Goal: Information Seeking & Learning: Learn about a topic

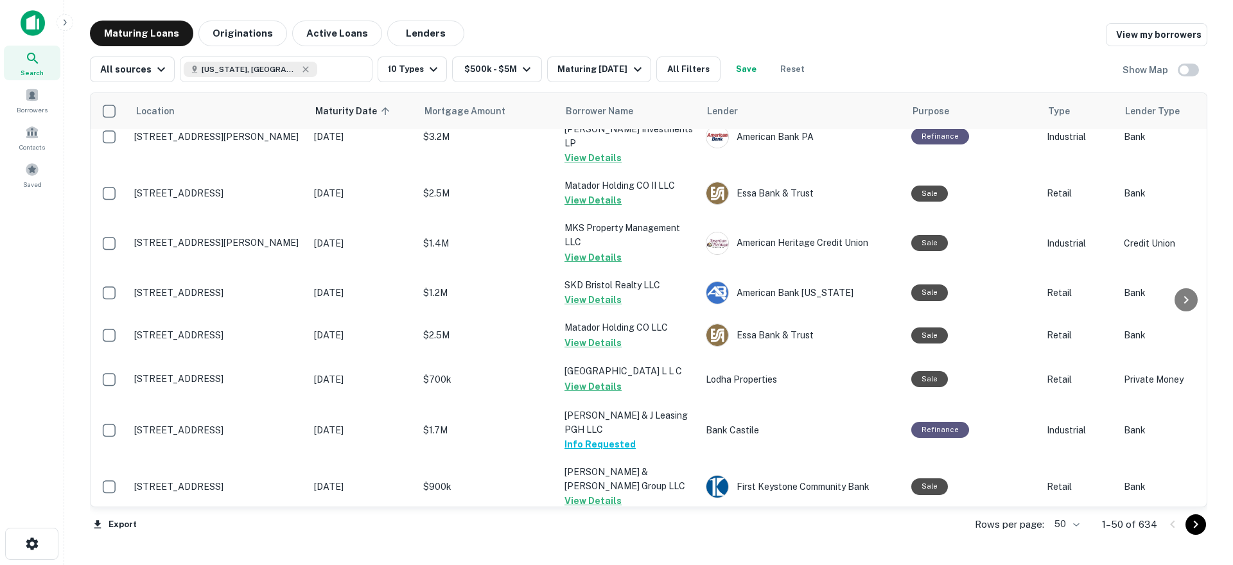
scroll to position [1750, 0]
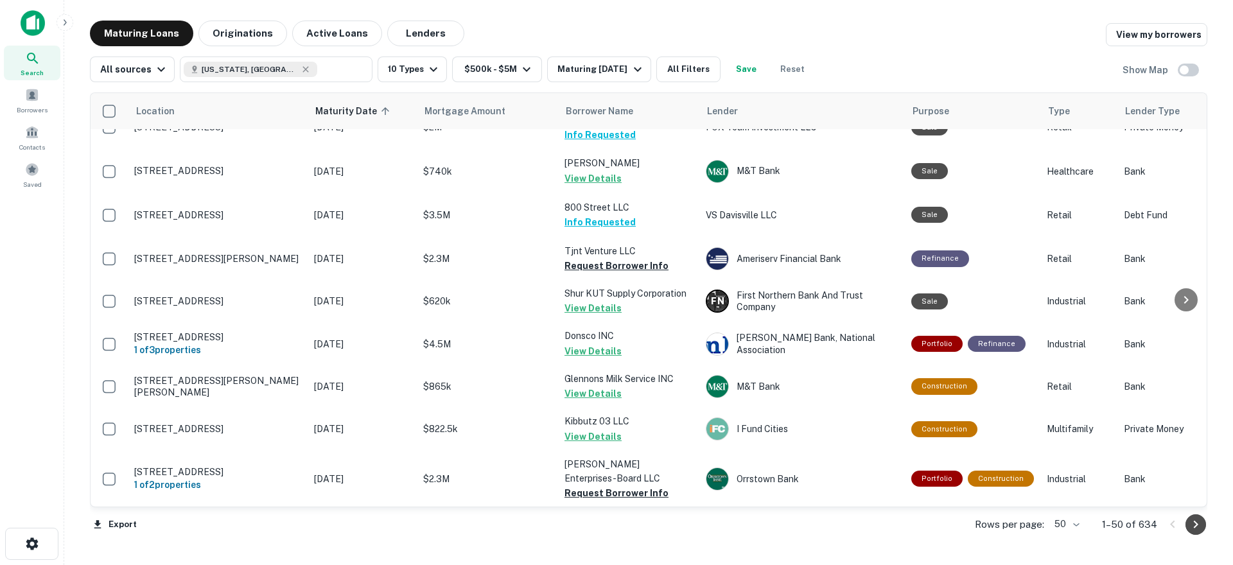
click at [1200, 527] on icon "Go to next page" at bounding box center [1195, 524] width 15 height 15
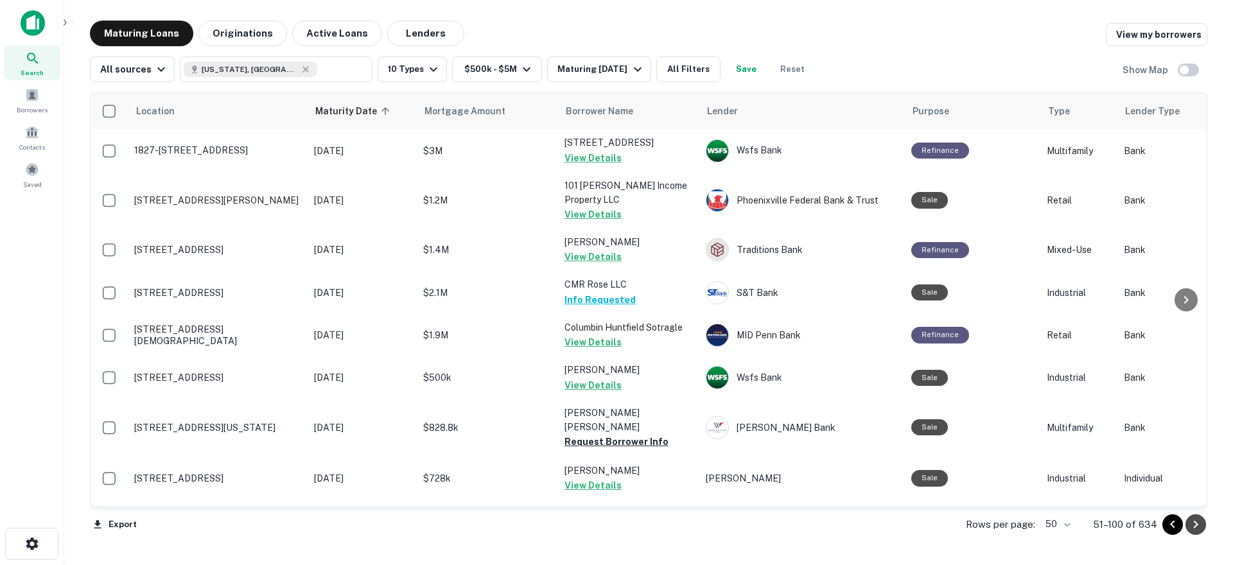
click at [1198, 529] on icon "Go to next page" at bounding box center [1195, 524] width 15 height 15
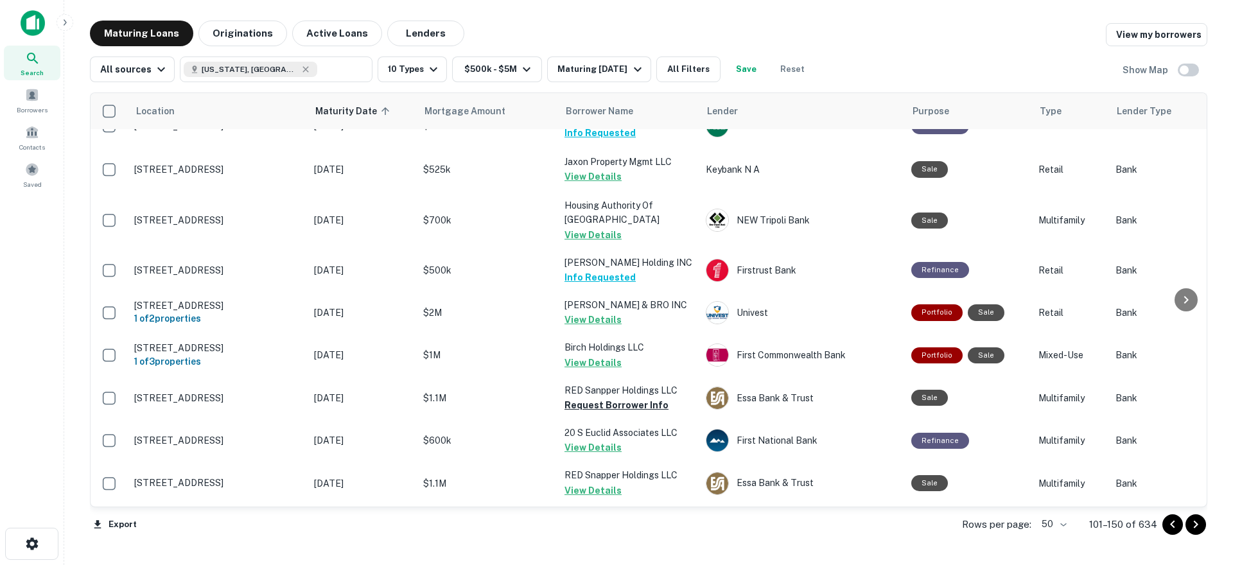
click at [1190, 527] on icon "Go to next page" at bounding box center [1195, 524] width 15 height 15
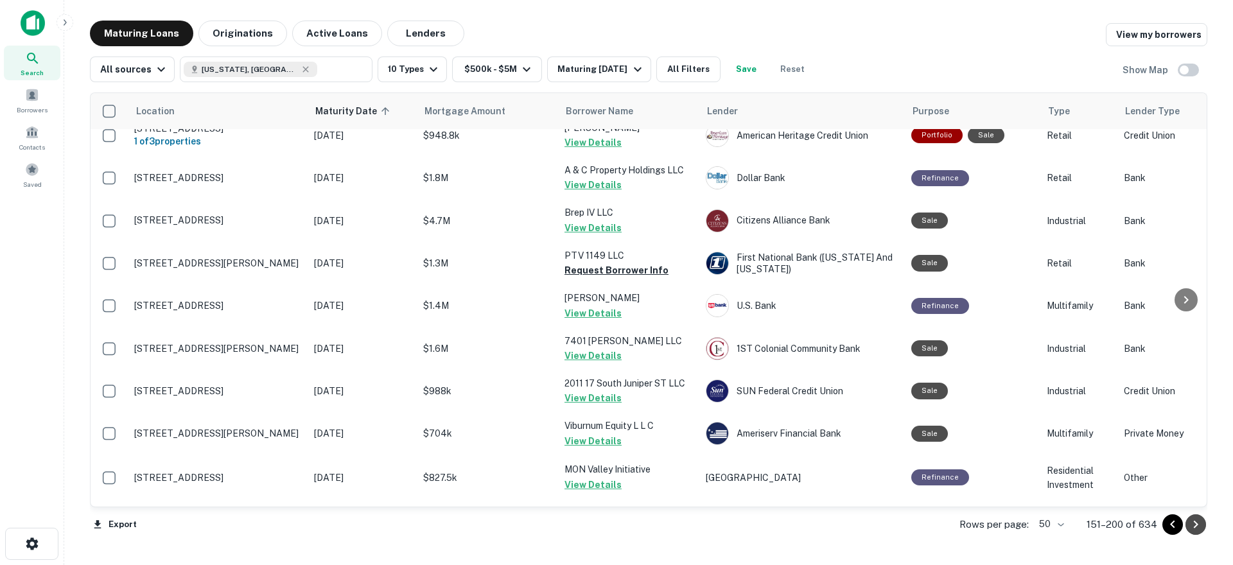
click at [1194, 525] on icon "Go to next page" at bounding box center [1195, 524] width 15 height 15
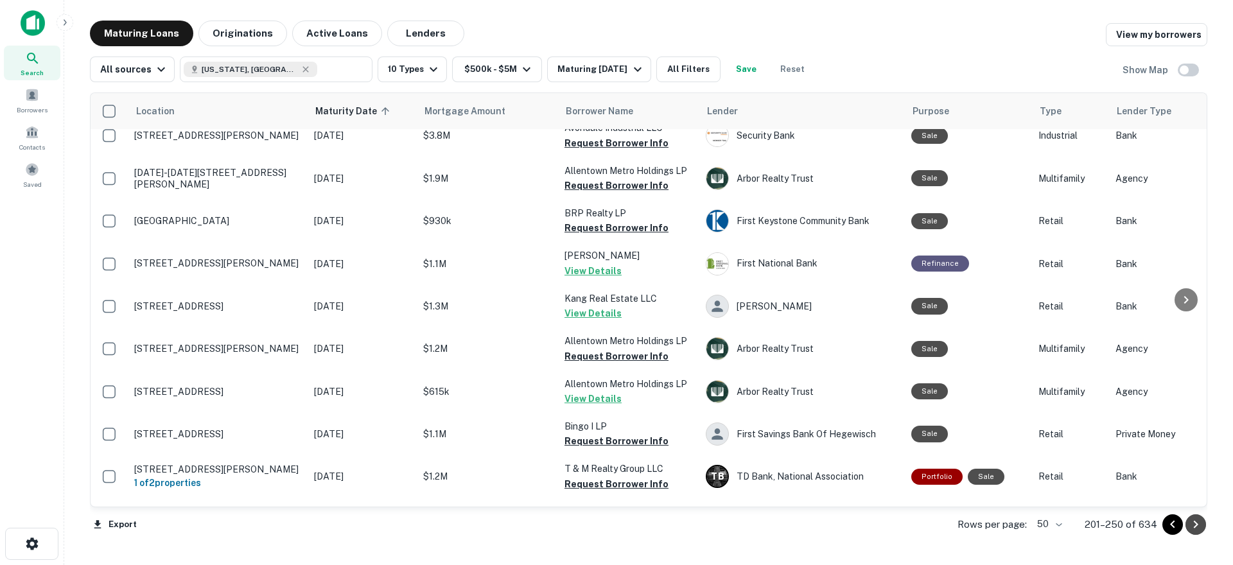
click at [1194, 525] on icon "Go to next page" at bounding box center [1195, 524] width 15 height 15
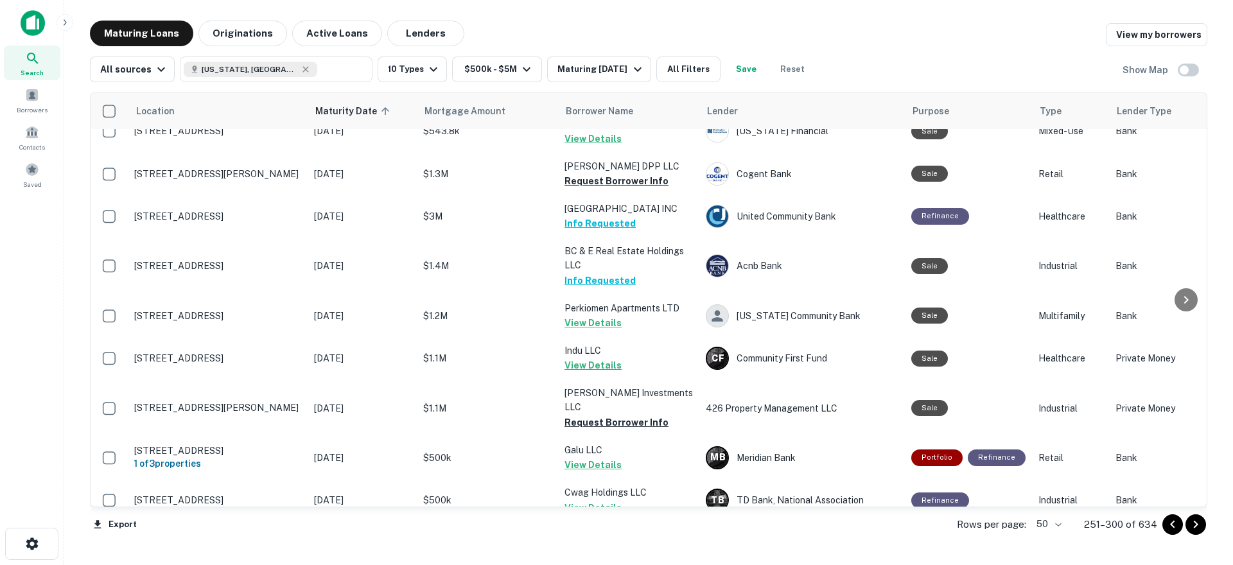
drag, startPoint x: 1194, startPoint y: 525, endPoint x: 1181, endPoint y: 524, distance: 12.9
click at [1194, 525] on icon "Go to next page" at bounding box center [1195, 524] width 15 height 15
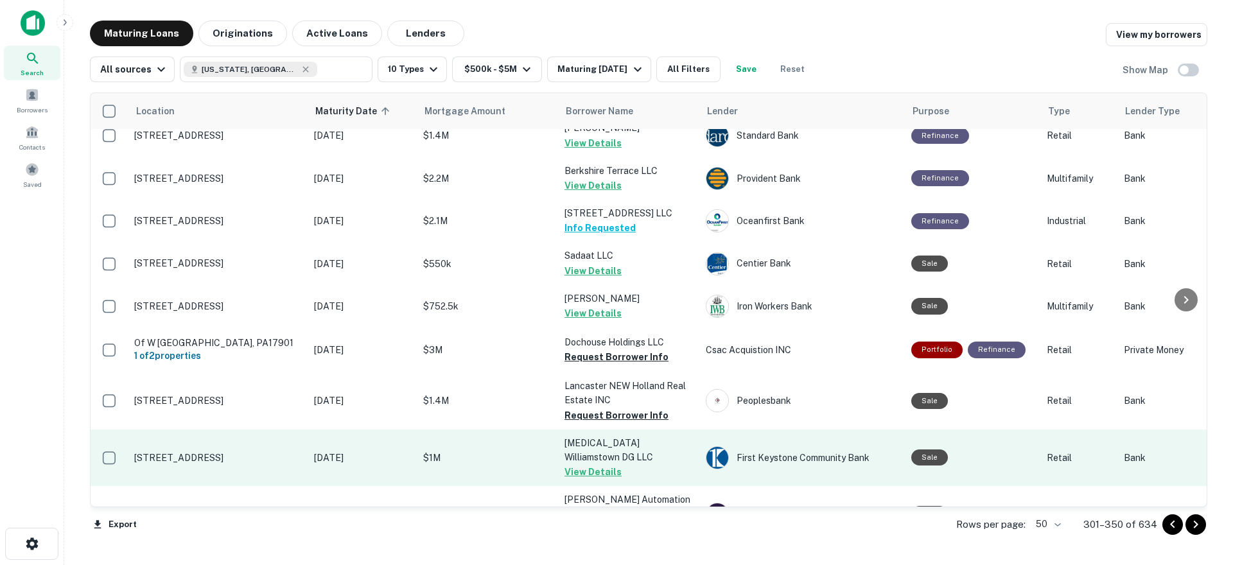
scroll to position [1901, 0]
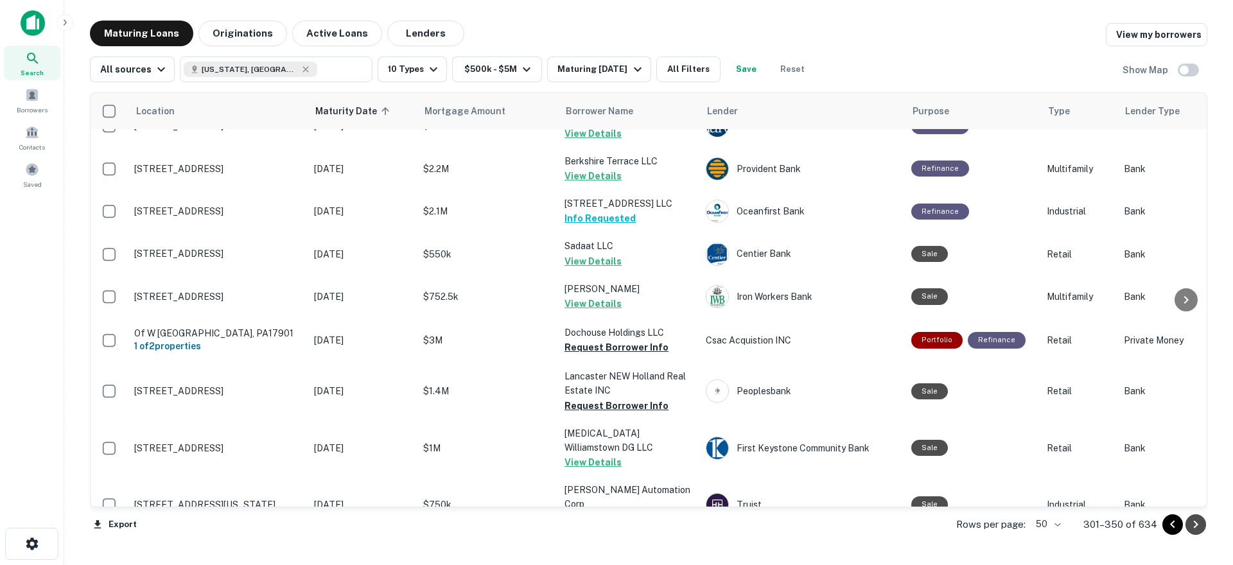
click at [1197, 526] on icon "Go to next page" at bounding box center [1196, 525] width 4 height 8
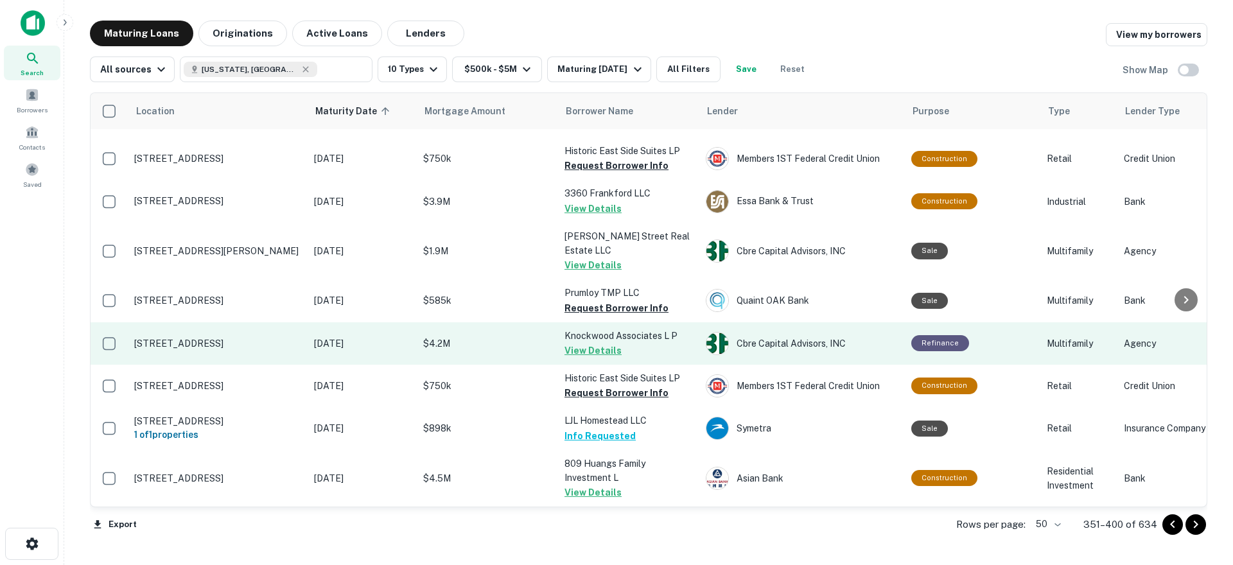
scroll to position [1903, 0]
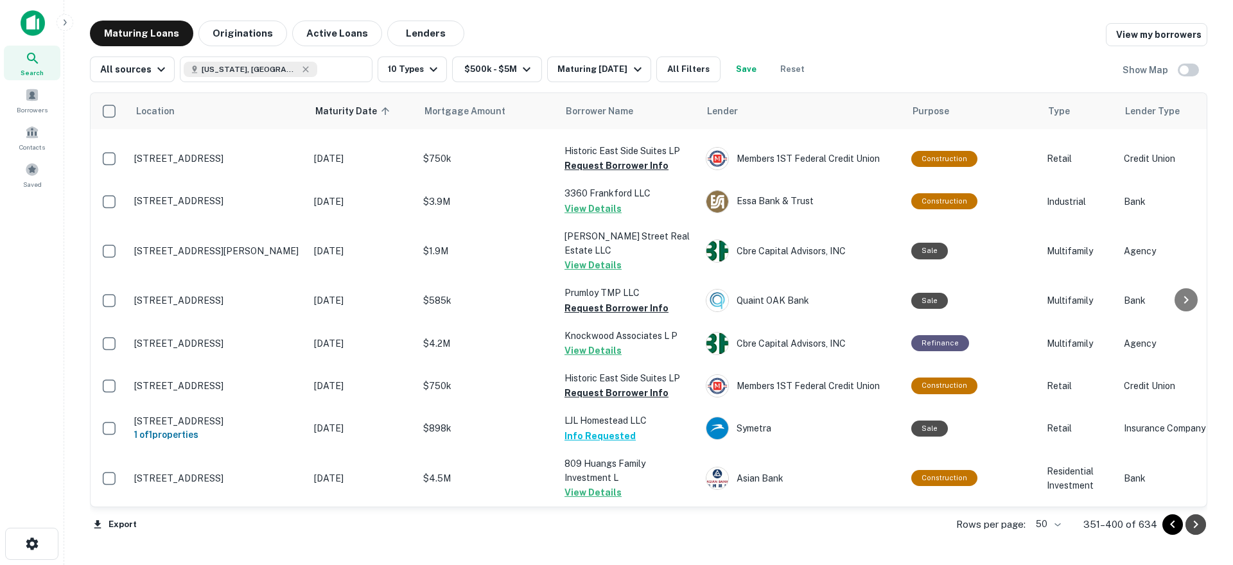
click at [1194, 530] on icon "Go to next page" at bounding box center [1195, 524] width 15 height 15
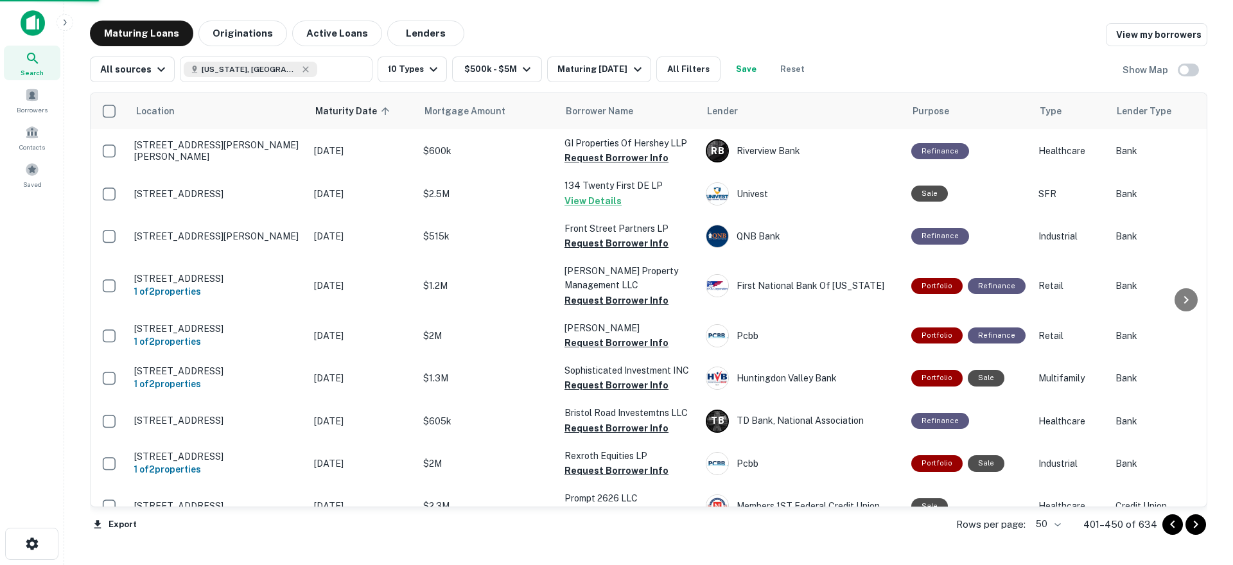
scroll to position [1860, 0]
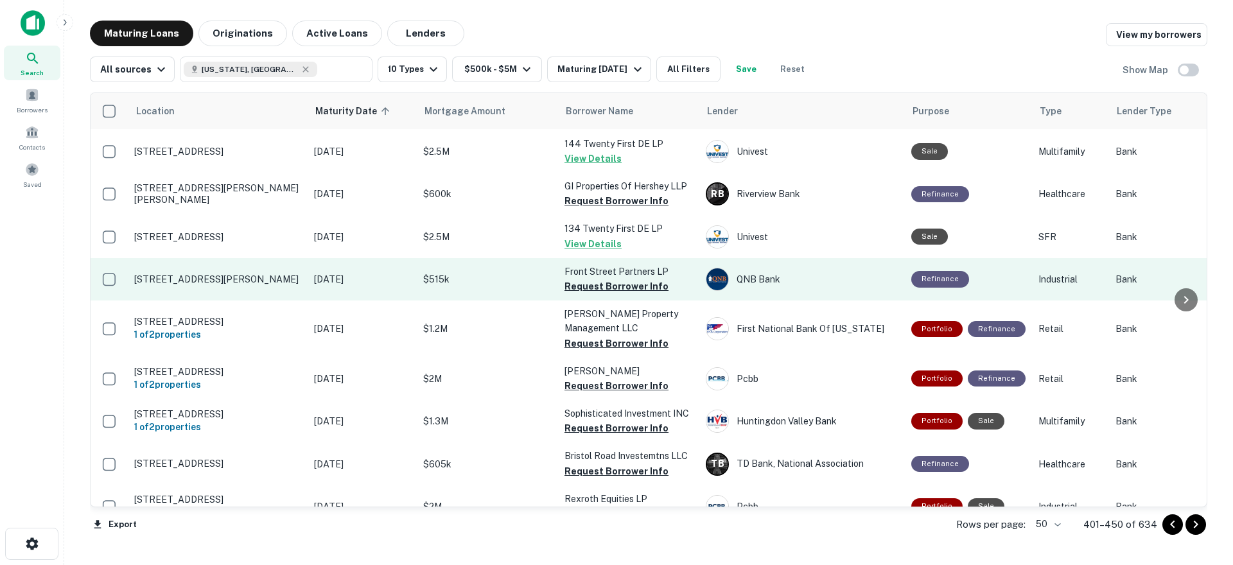
click at [615, 279] on button "Request Borrower Info" at bounding box center [617, 286] width 104 height 15
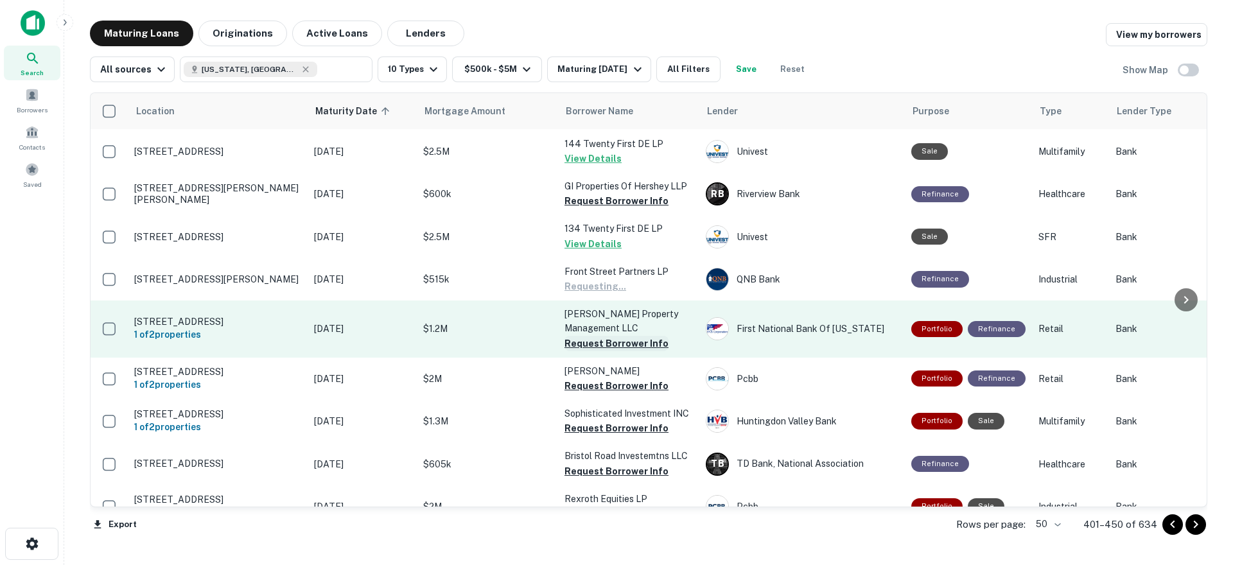
click at [608, 336] on button "Request Borrower Info" at bounding box center [617, 343] width 104 height 15
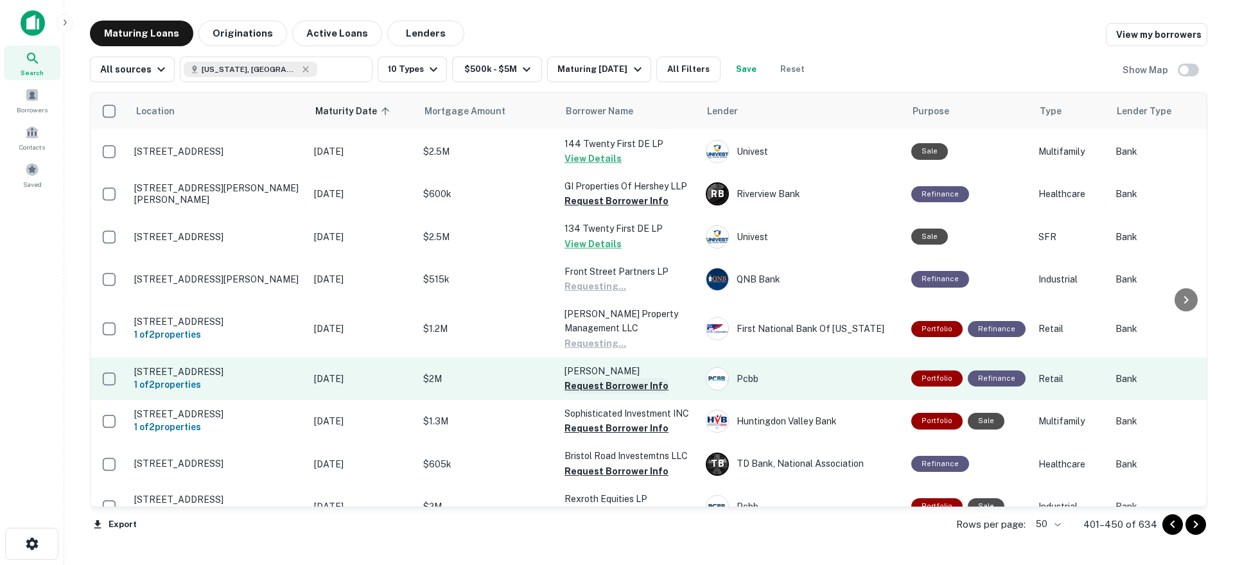
click at [602, 378] on button "Request Borrower Info" at bounding box center [617, 385] width 104 height 15
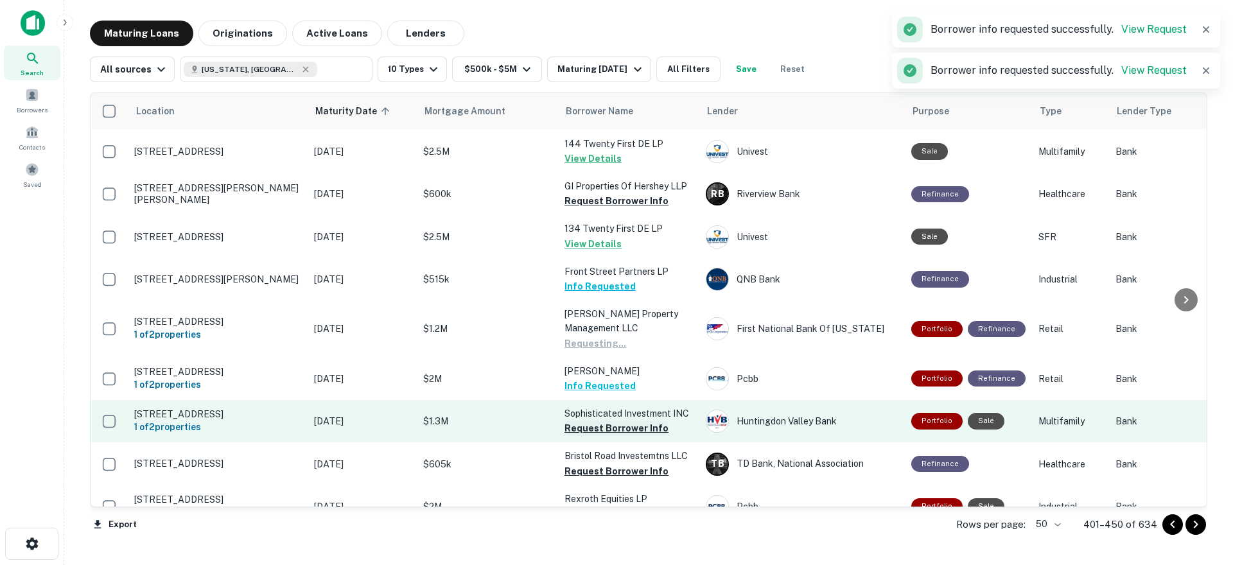
click at [602, 421] on button "Request Borrower Info" at bounding box center [617, 428] width 104 height 15
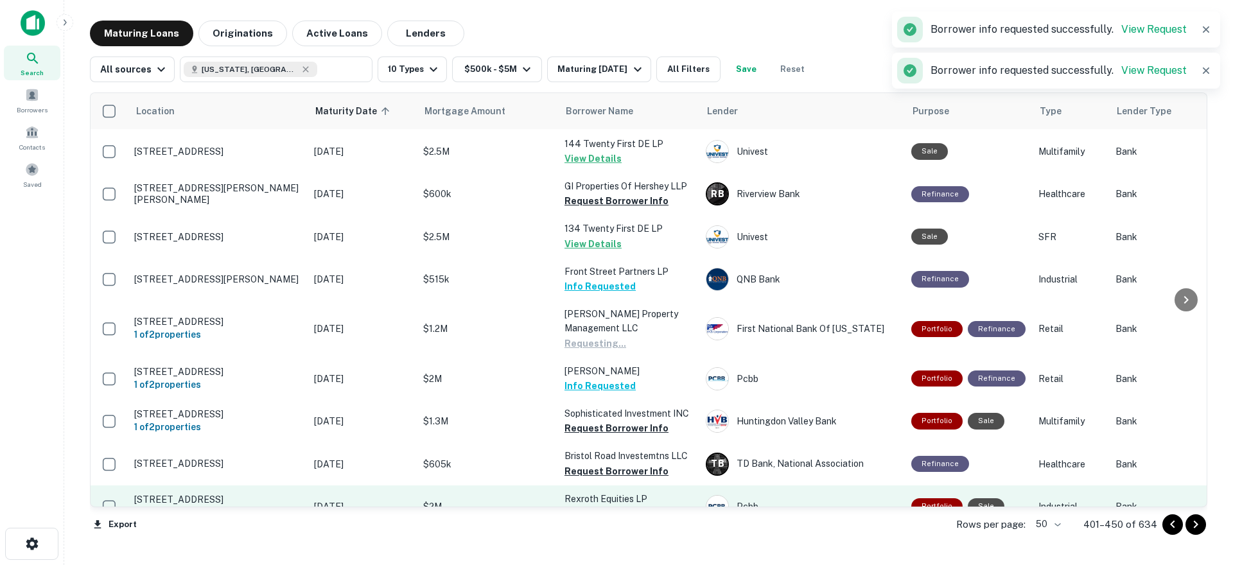
click at [599, 486] on td "Rexroth Equities LP Request Borrower Info" at bounding box center [628, 507] width 141 height 42
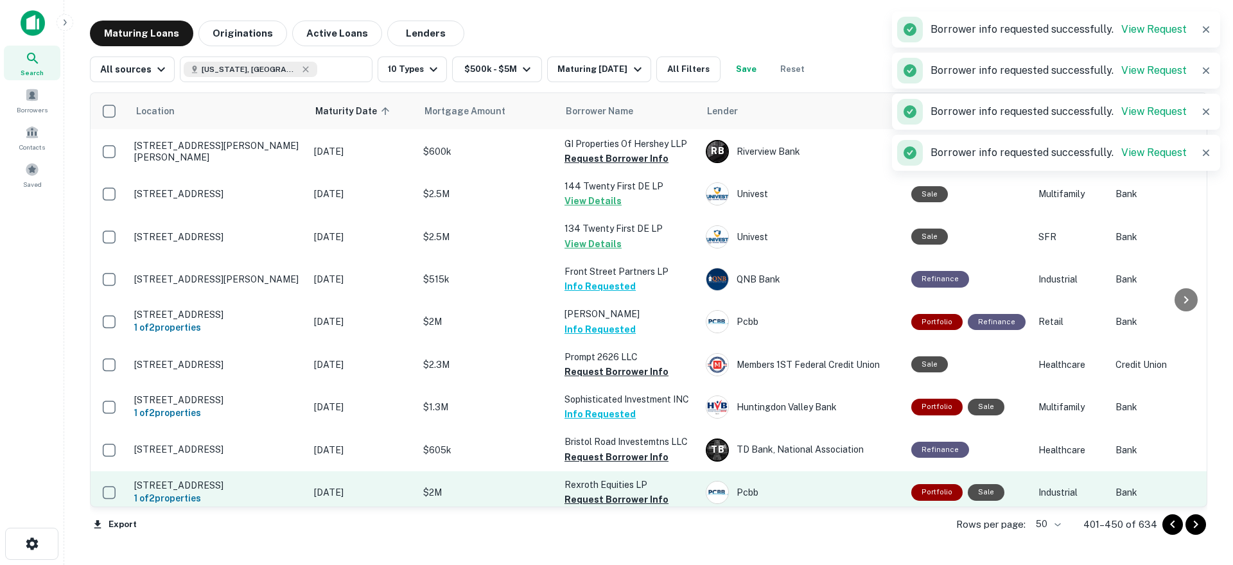
click at [602, 492] on button "Request Borrower Info" at bounding box center [617, 499] width 104 height 15
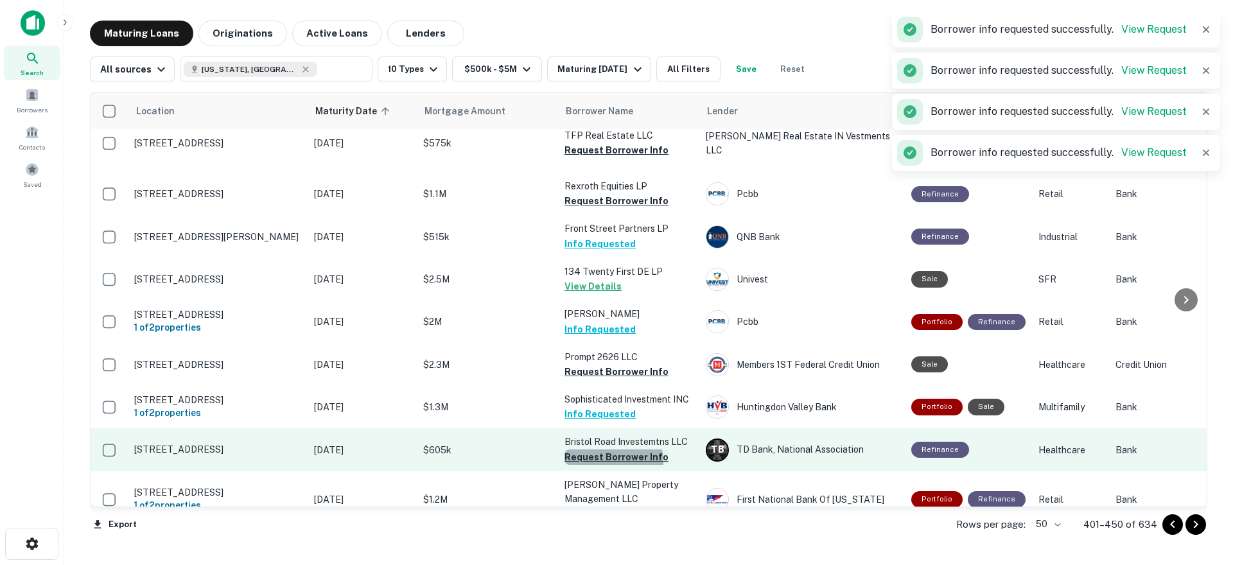
click at [607, 450] on button "Request Borrower Info" at bounding box center [617, 457] width 104 height 15
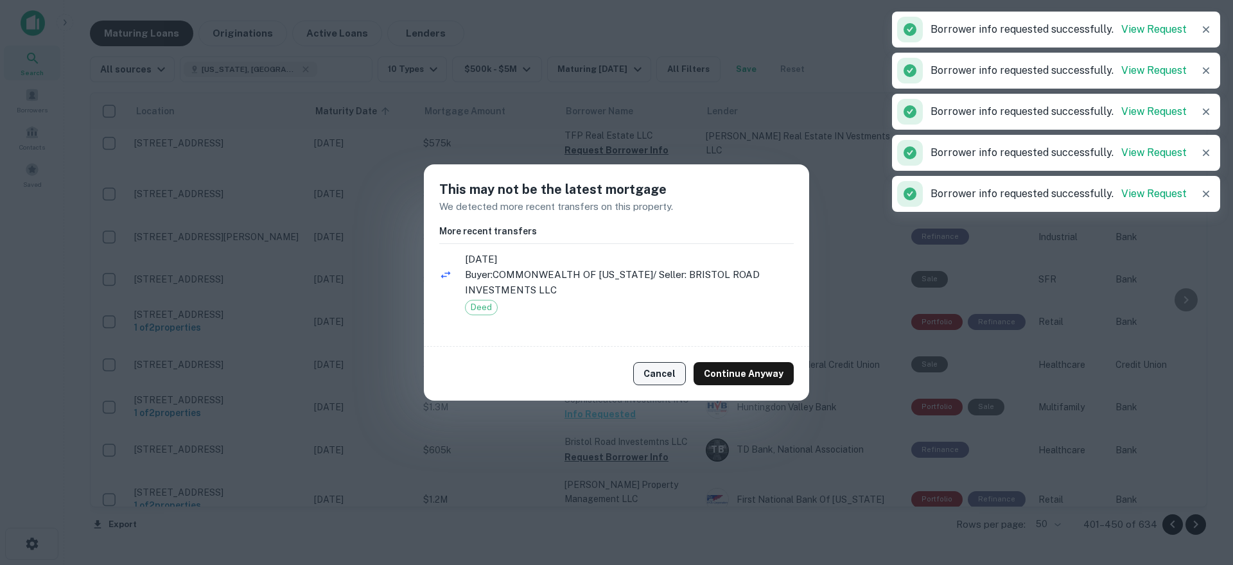
click at [665, 374] on button "Cancel" at bounding box center [659, 373] width 53 height 23
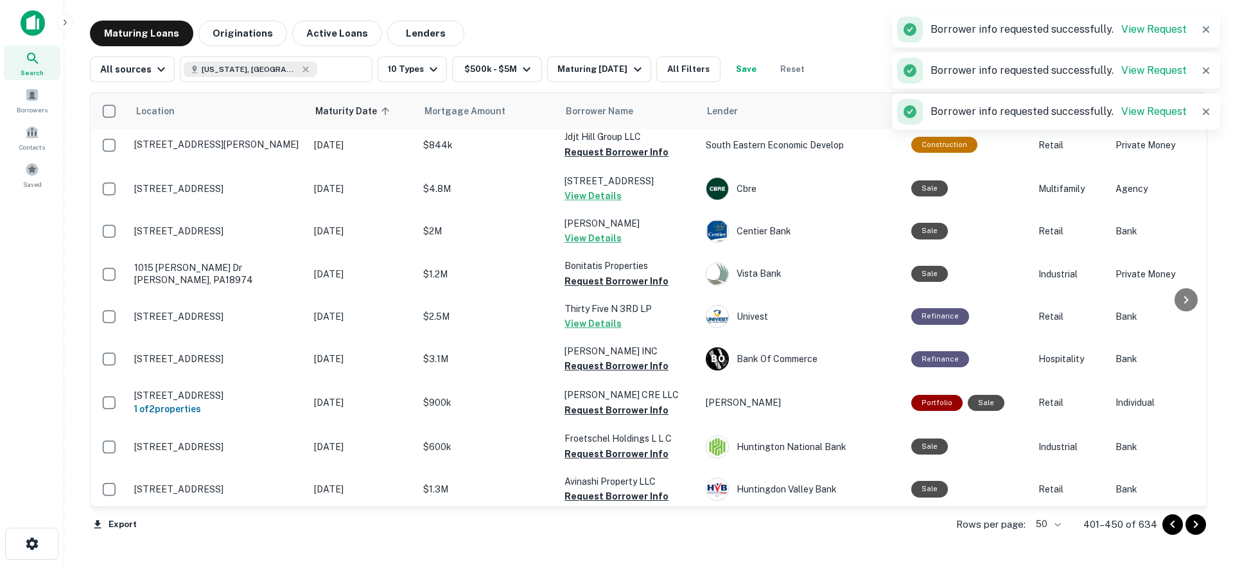
scroll to position [1025, 0]
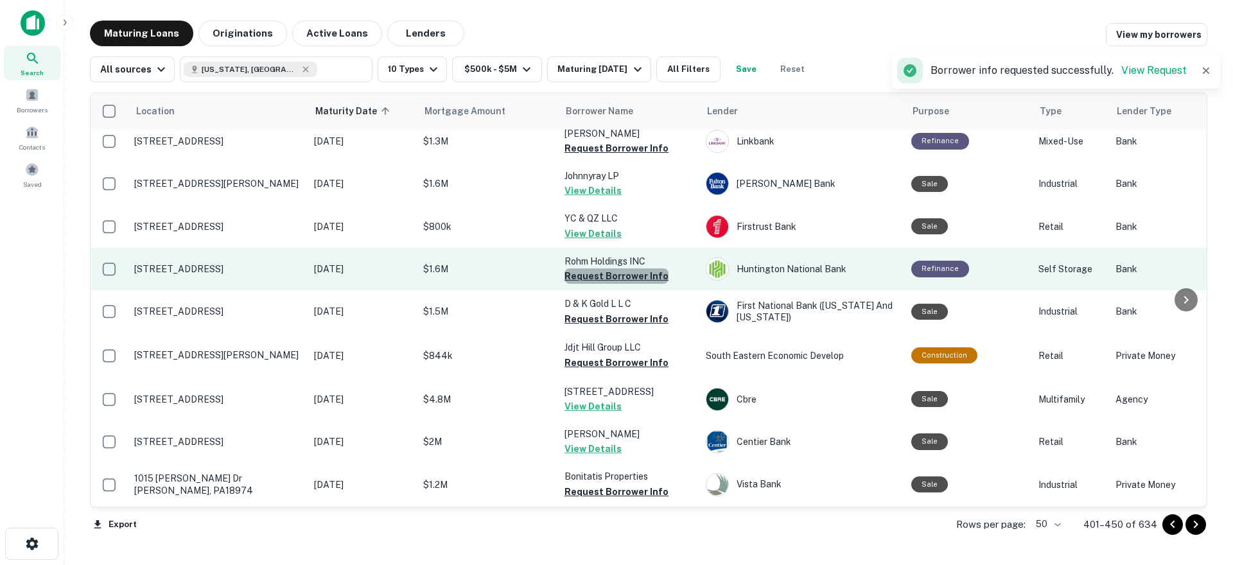
click at [618, 268] on button "Request Borrower Info" at bounding box center [617, 275] width 104 height 15
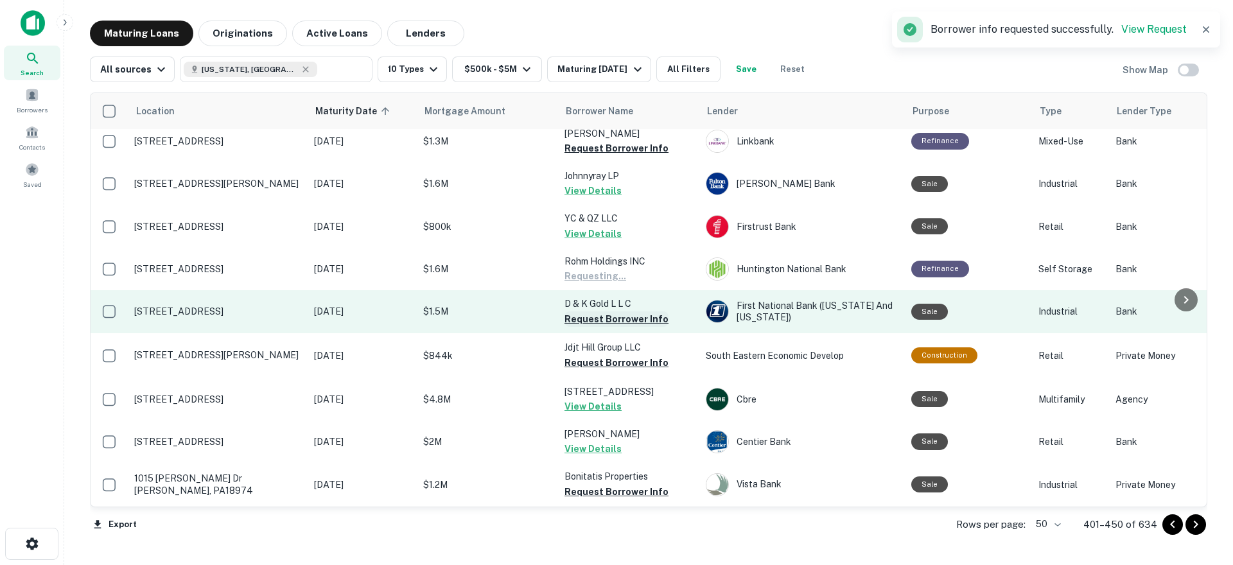
click at [615, 311] on button "Request Borrower Info" at bounding box center [617, 318] width 104 height 15
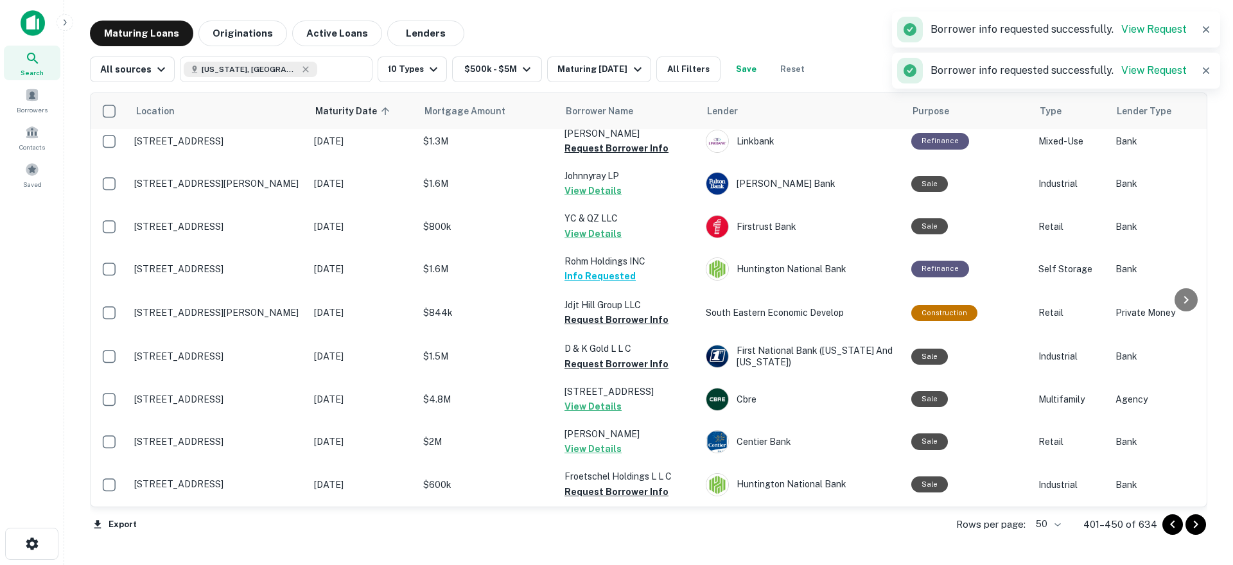
click at [616, 356] on button "Request Borrower Info" at bounding box center [617, 363] width 104 height 15
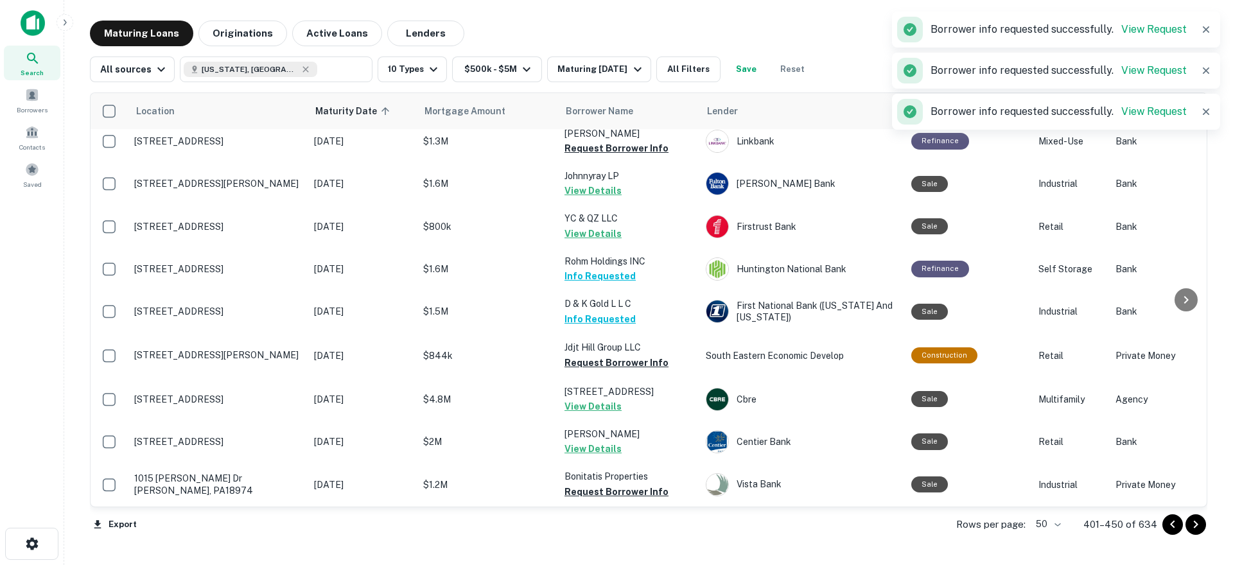
click at [623, 205] on td "YC & QZ LLC View Details" at bounding box center [628, 226] width 141 height 42
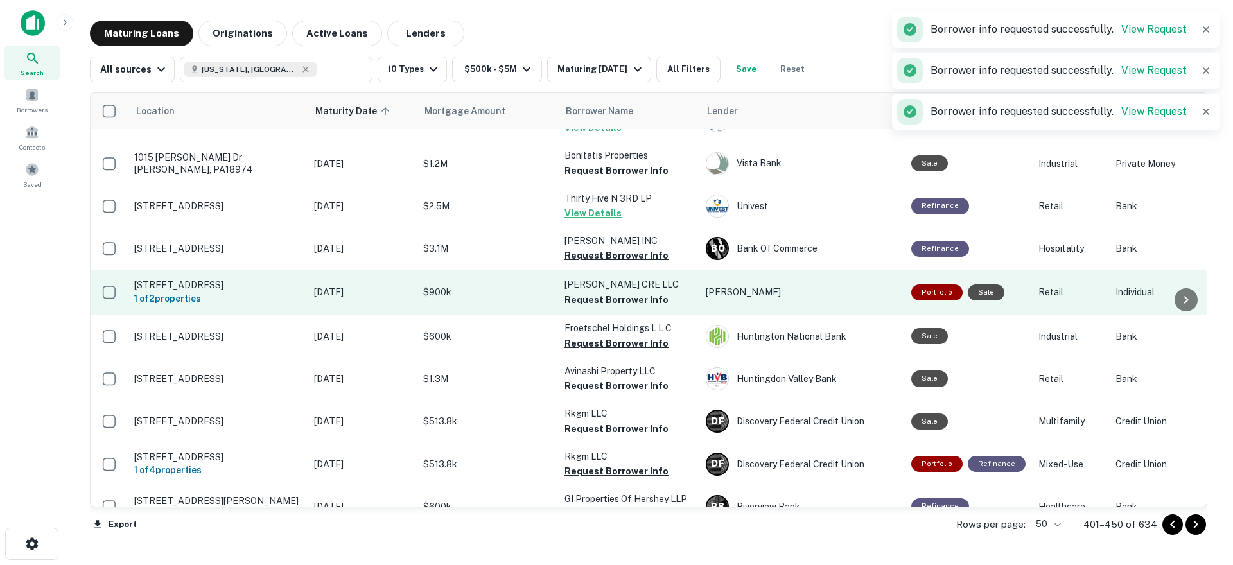
drag, startPoint x: 615, startPoint y: 204, endPoint x: 620, endPoint y: 224, distance: 19.9
click at [615, 248] on button "Request Borrower Info" at bounding box center [617, 255] width 104 height 15
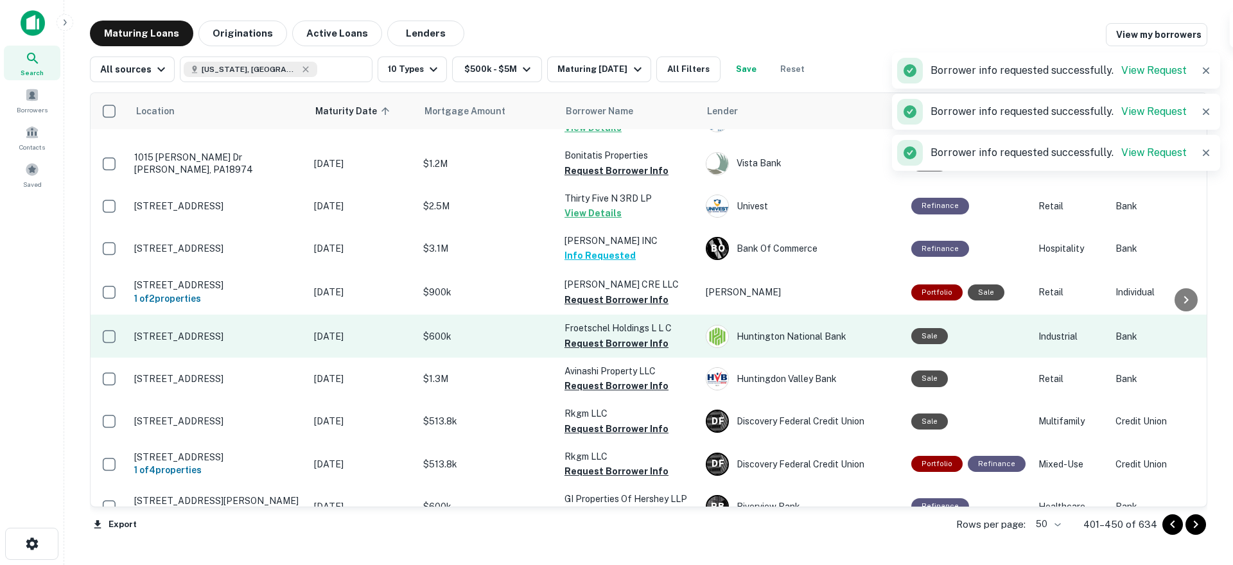
drag, startPoint x: 621, startPoint y: 248, endPoint x: 623, endPoint y: 272, distance: 23.8
click at [621, 292] on button "Request Borrower Info" at bounding box center [617, 299] width 104 height 15
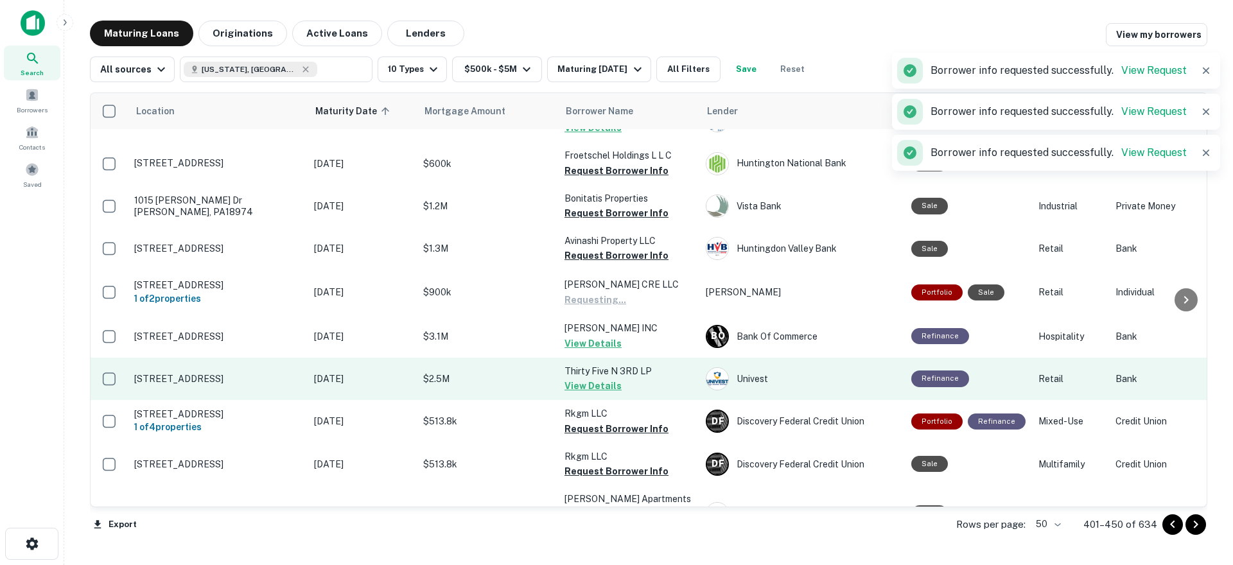
drag, startPoint x: 623, startPoint y: 272, endPoint x: 618, endPoint y: 317, distance: 45.8
click at [620, 315] on td "[PERSON_NAME] INC View Details" at bounding box center [628, 336] width 141 height 42
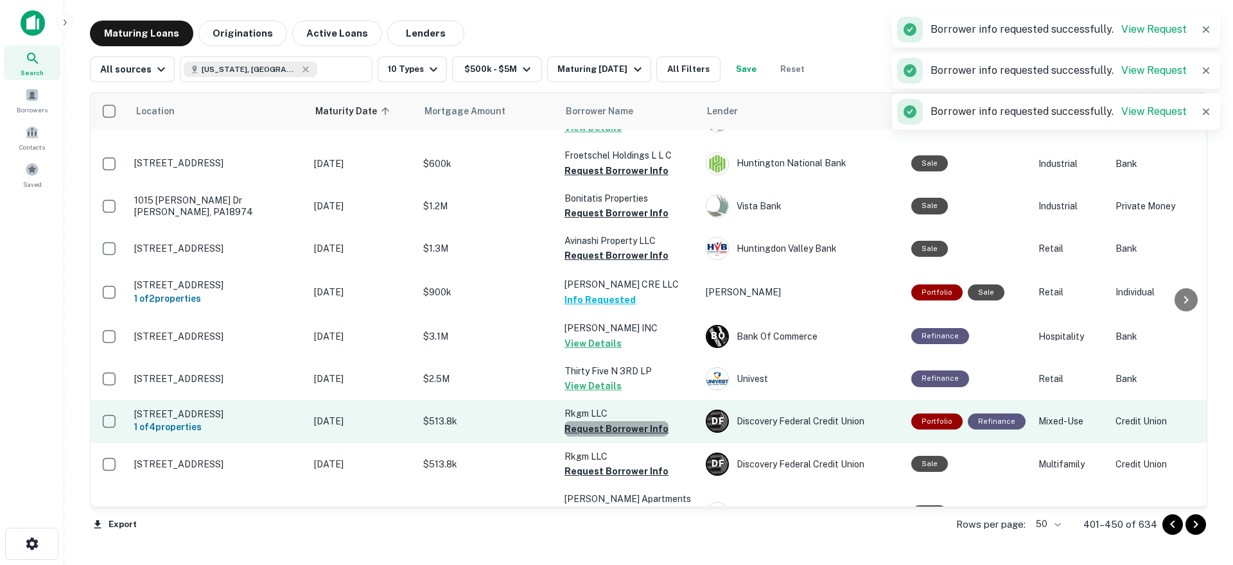
click at [626, 421] on button "Request Borrower Info" at bounding box center [617, 428] width 104 height 15
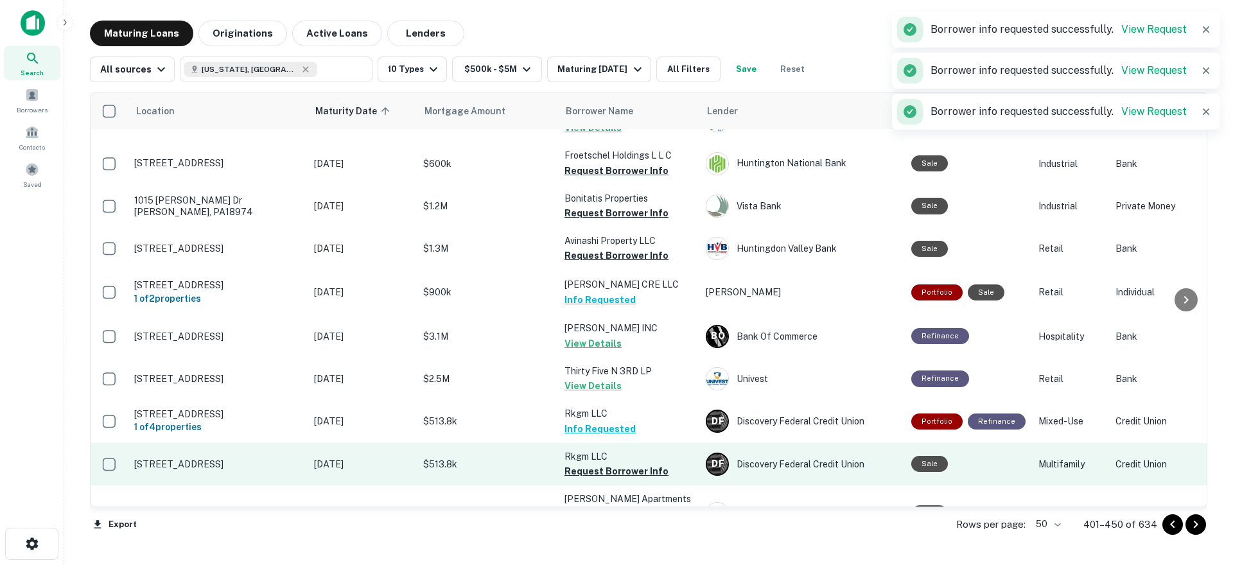
click at [631, 464] on button "Request Borrower Info" at bounding box center [617, 471] width 104 height 15
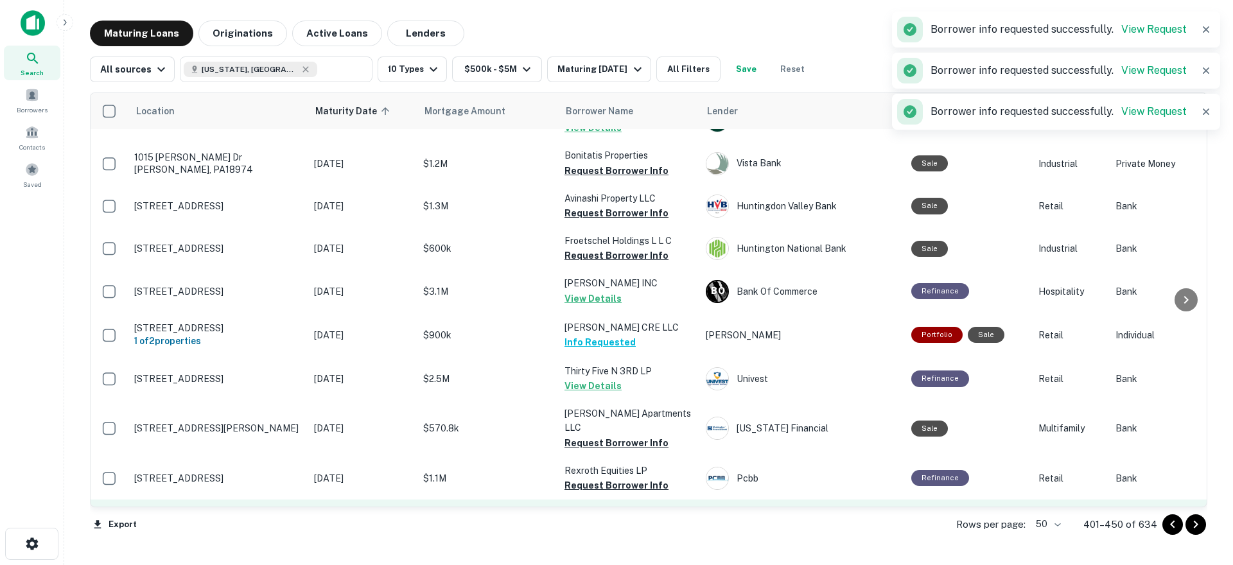
click at [626, 529] on button "Request Borrower Info" at bounding box center [617, 536] width 104 height 15
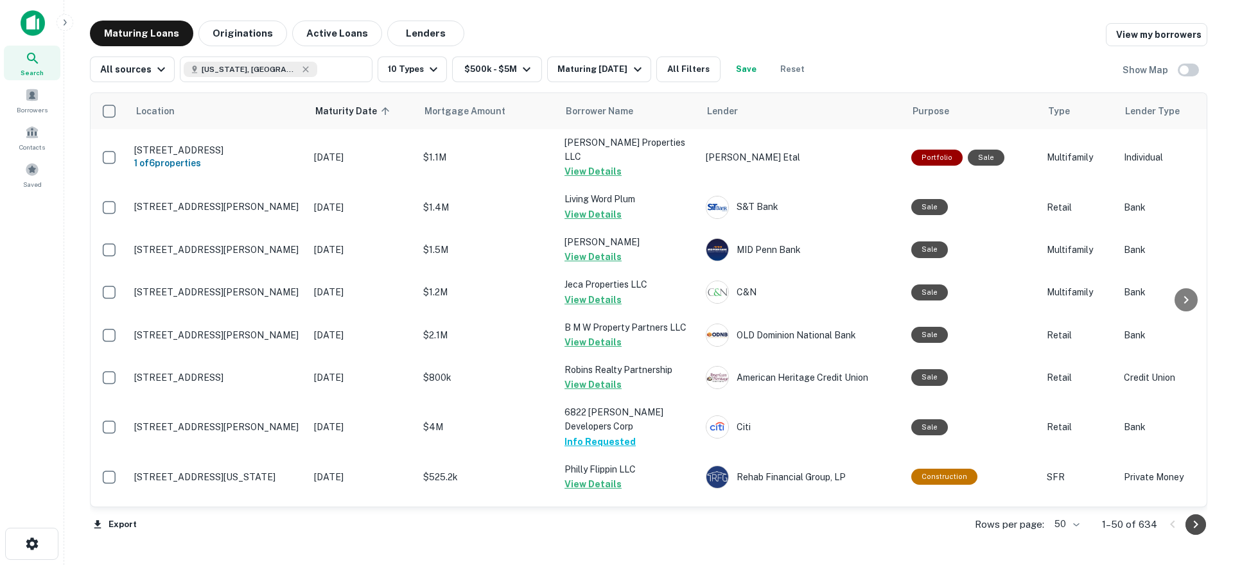
click at [1189, 525] on icon "Go to next page" at bounding box center [1195, 524] width 15 height 15
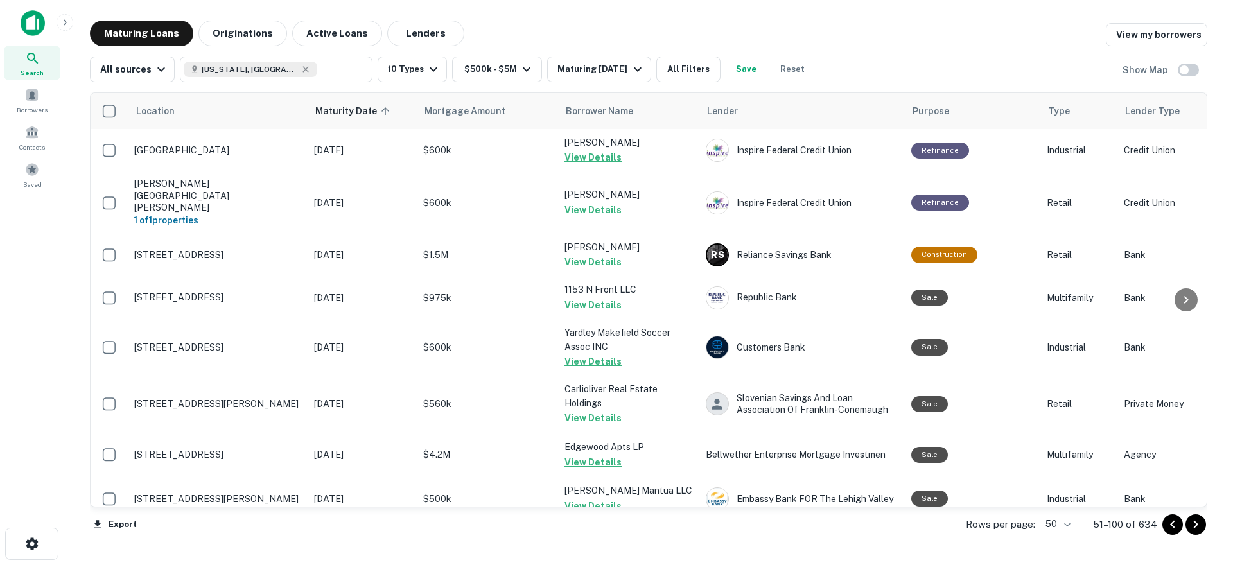
click at [1195, 524] on icon "Go to next page" at bounding box center [1195, 524] width 15 height 15
click at [1195, 524] on div "Export Rows per page: 50 ** 51–100 of 634" at bounding box center [649, 524] width 1118 height 35
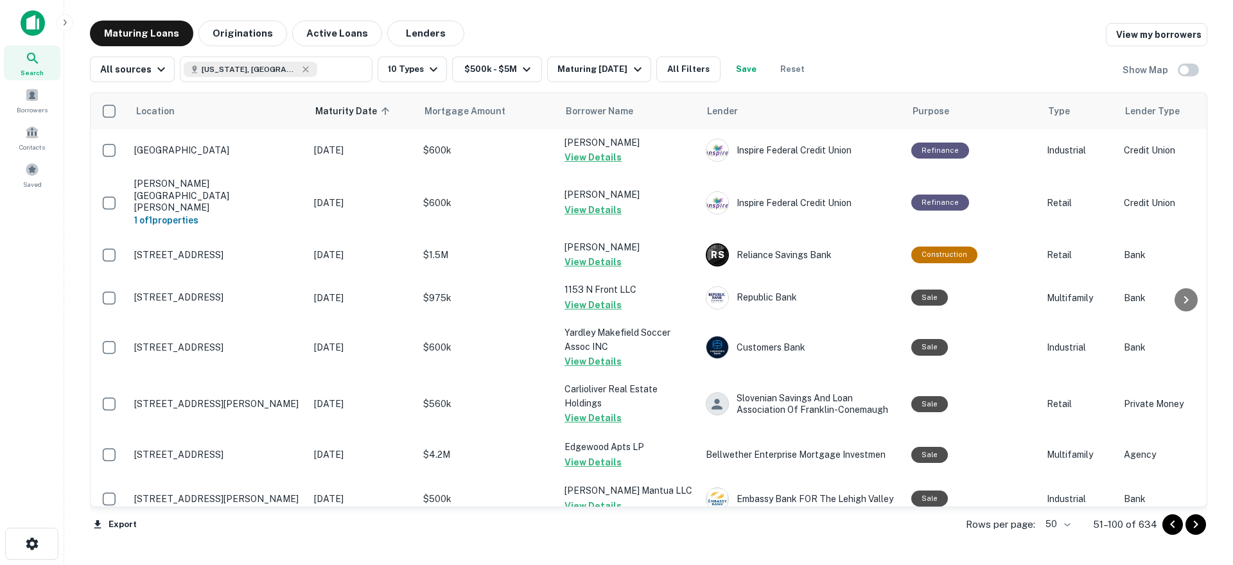
click at [1195, 524] on div "Export Rows per page: 50 ** 51–100 of 634" at bounding box center [649, 524] width 1118 height 35
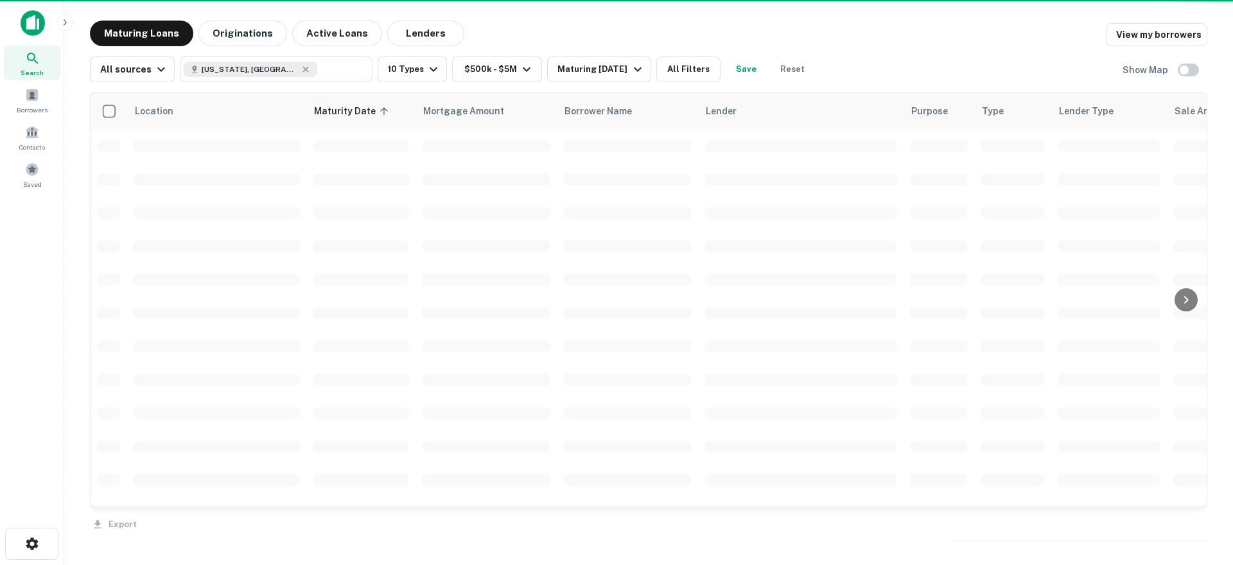
click at [1195, 524] on div "Export" at bounding box center [649, 520] width 1118 height 27
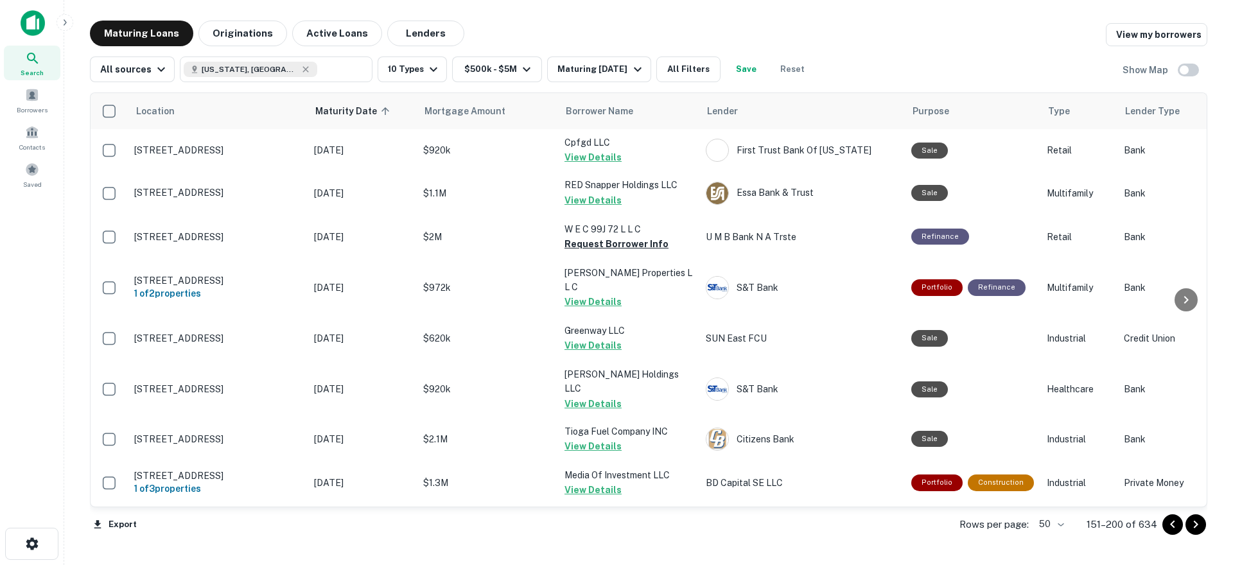
click at [1195, 524] on icon "Go to next page" at bounding box center [1195, 524] width 15 height 15
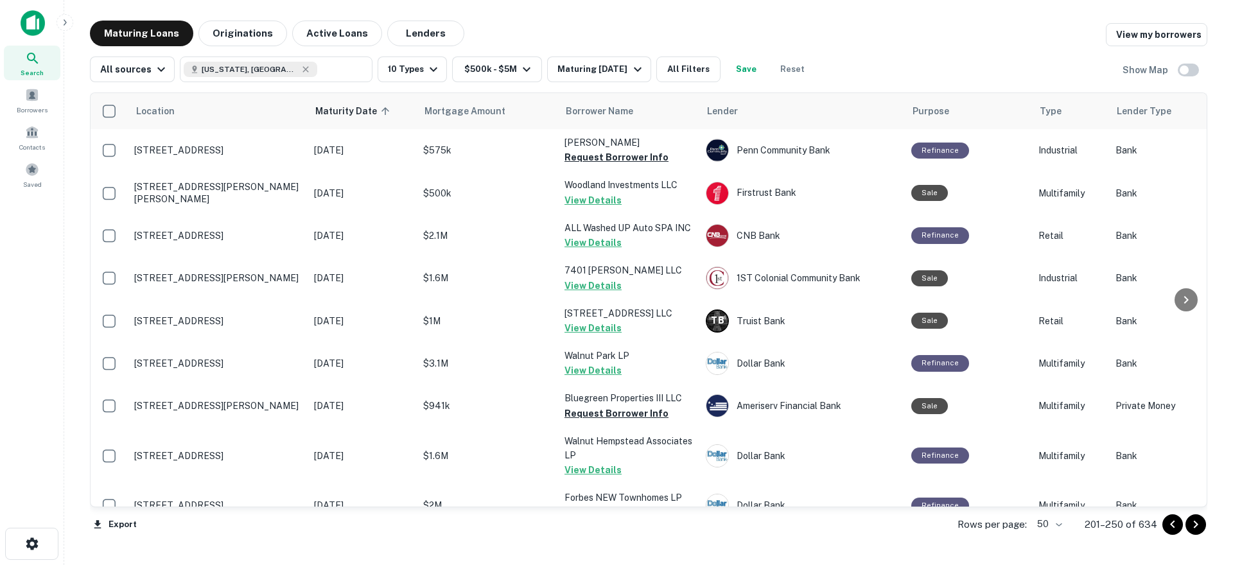
click at [1060, 523] on body "Search Borrowers Contacts Saved Maturing Loans Originations Active Loans Lender…" at bounding box center [616, 282] width 1233 height 565
click at [1055, 539] on li "100" at bounding box center [1050, 538] width 37 height 23
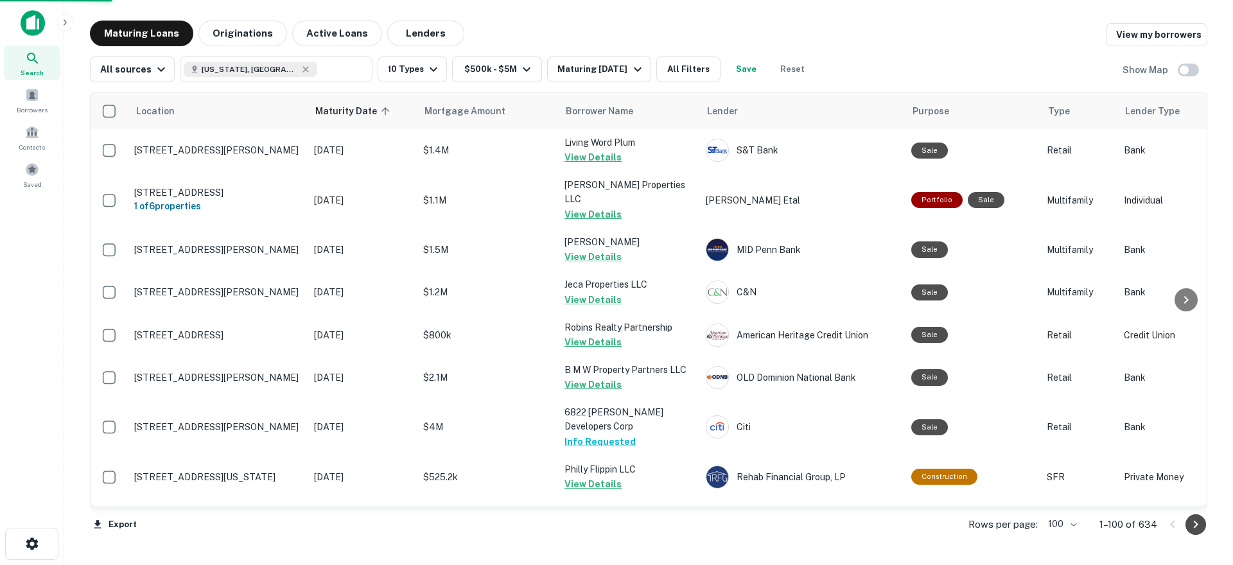
click at [1194, 526] on icon "Go to next page" at bounding box center [1195, 524] width 15 height 15
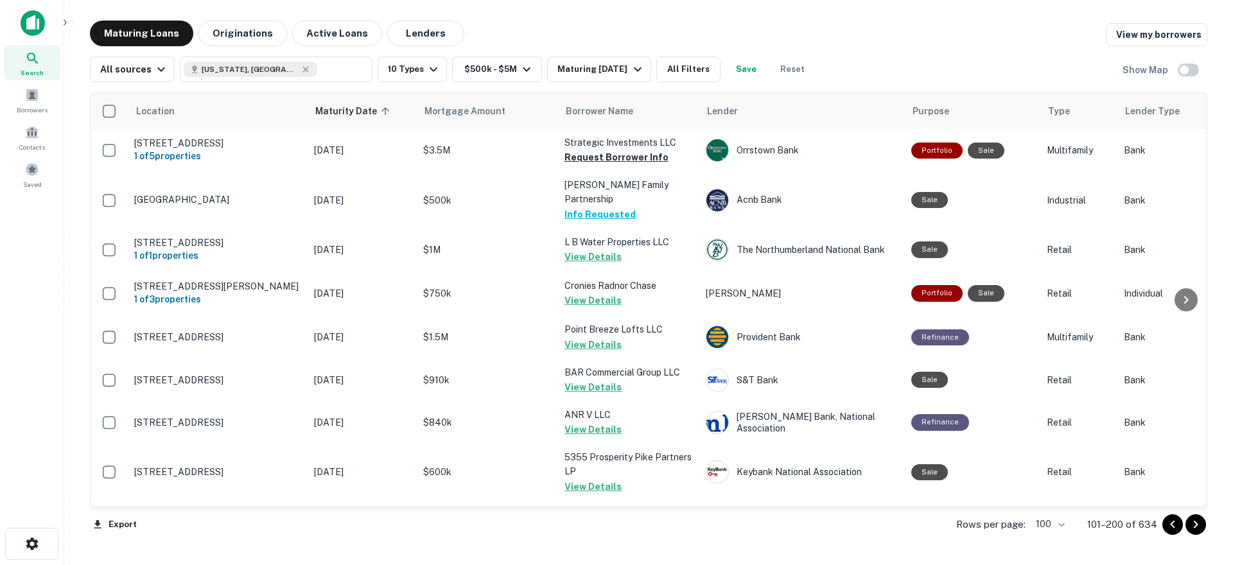
click at [1195, 527] on icon "Go to next page" at bounding box center [1196, 525] width 4 height 8
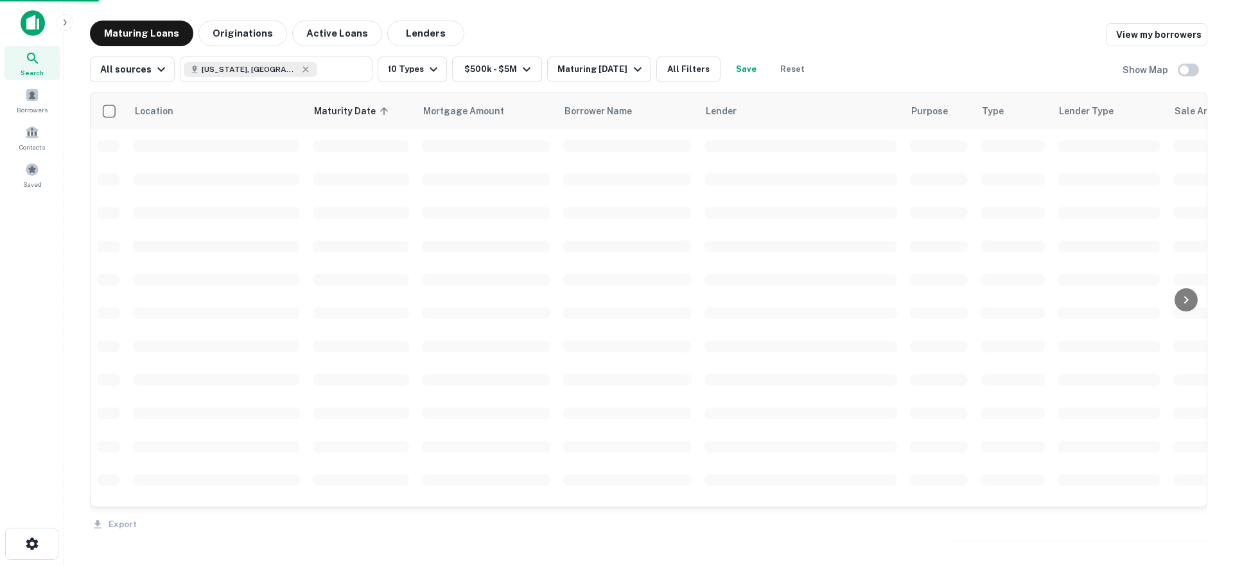
click at [1195, 527] on div "Export" at bounding box center [649, 520] width 1118 height 27
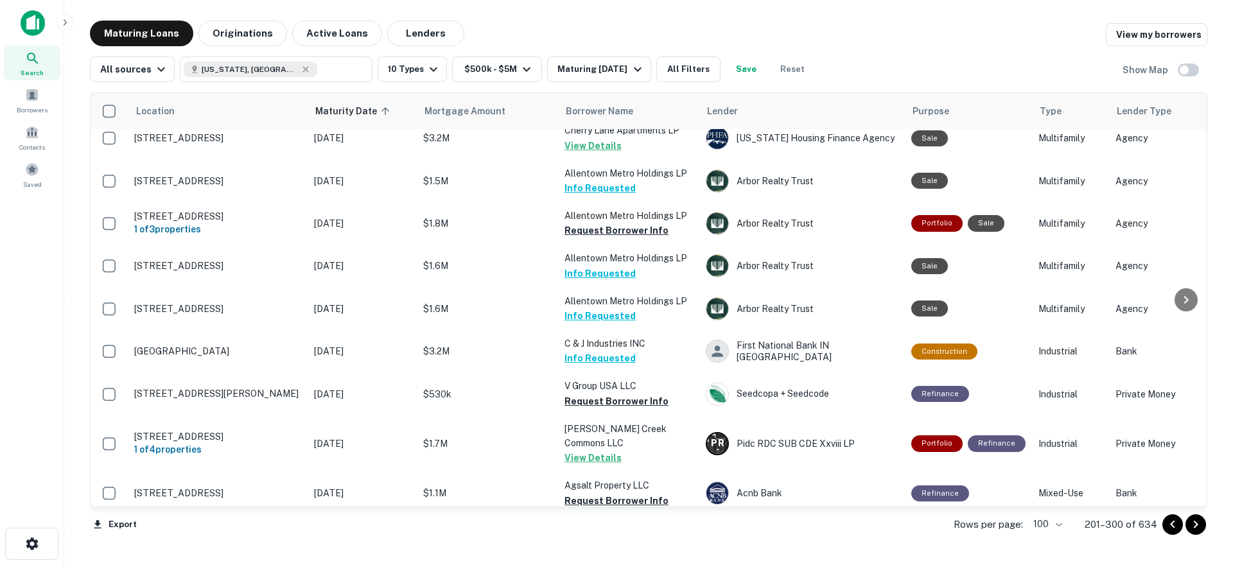
scroll to position [1541, 0]
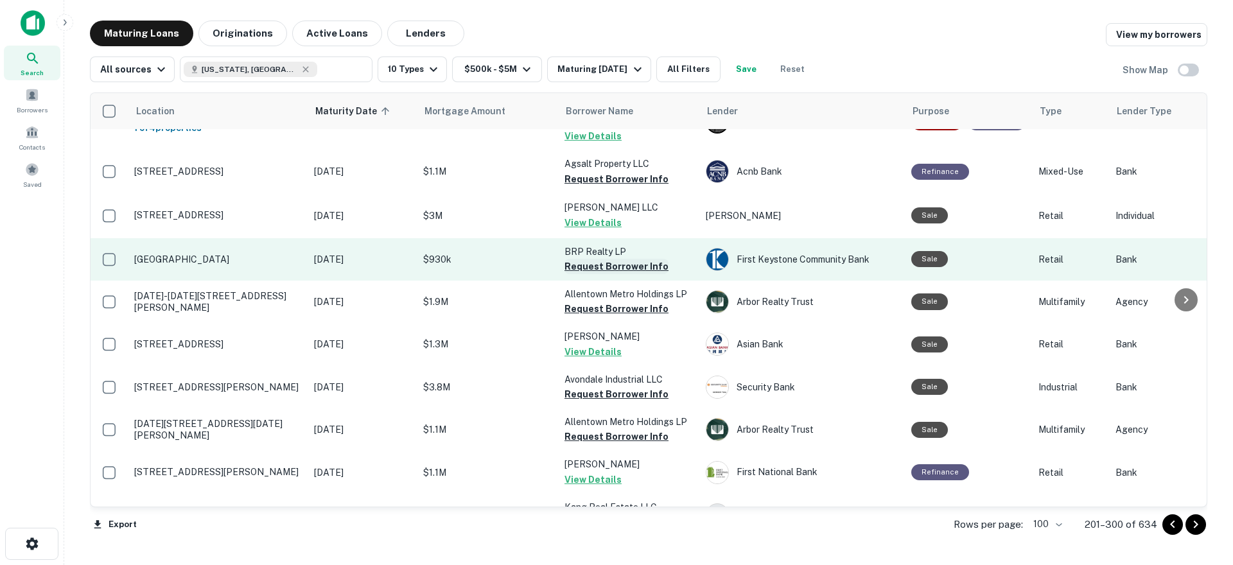
click at [618, 259] on button "Request Borrower Info" at bounding box center [617, 266] width 104 height 15
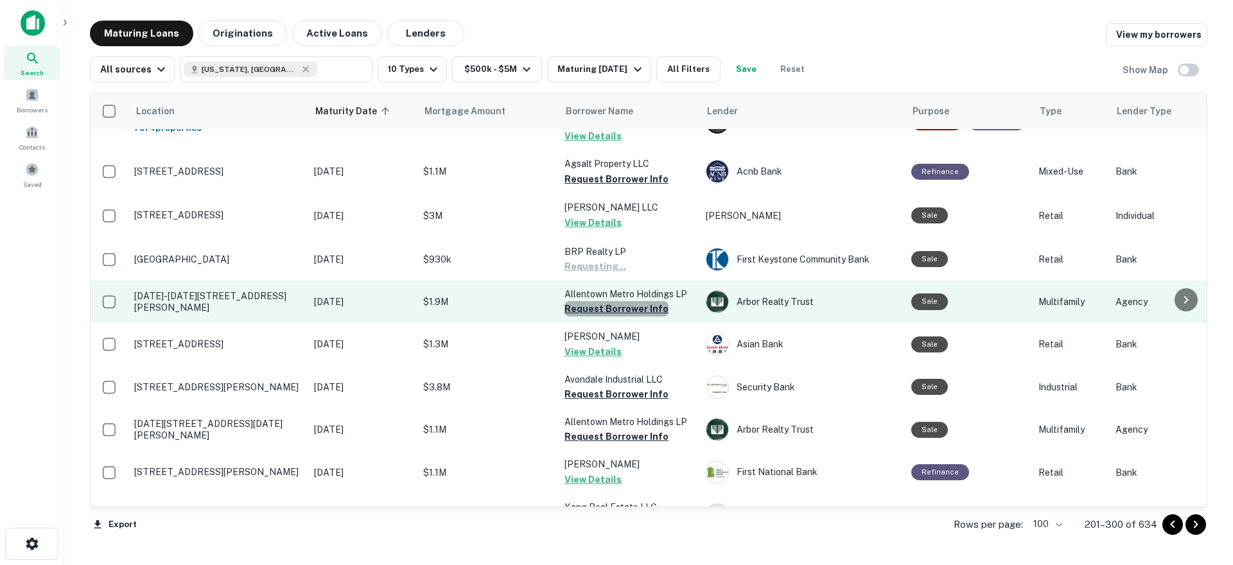
click at [622, 301] on button "Request Borrower Info" at bounding box center [617, 308] width 104 height 15
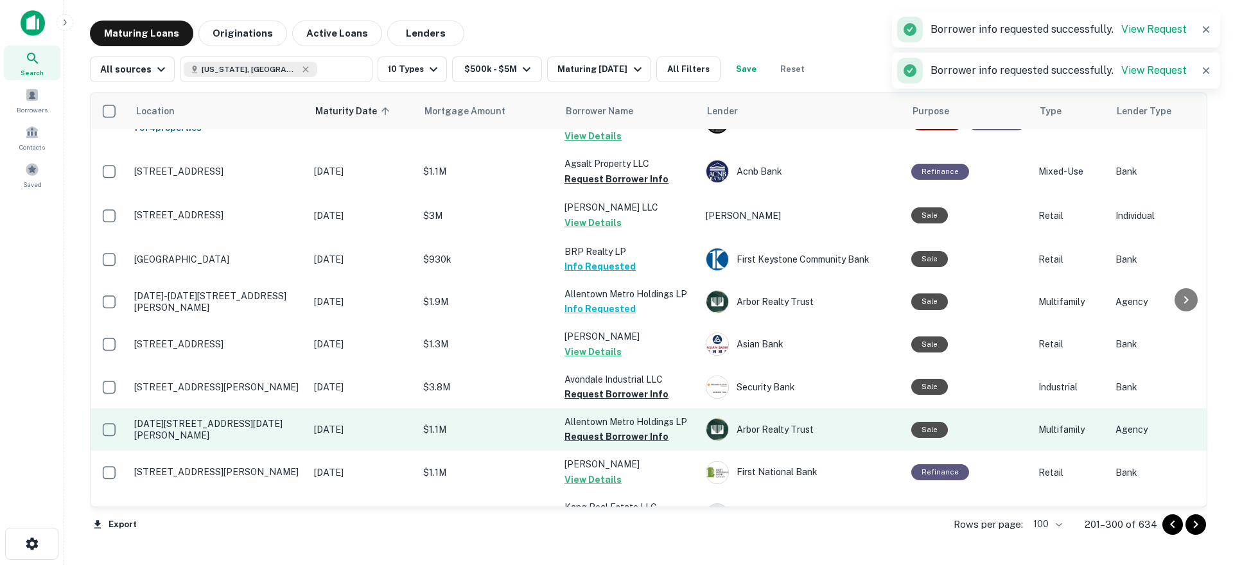
click at [626, 387] on button "Request Borrower Info" at bounding box center [617, 394] width 104 height 15
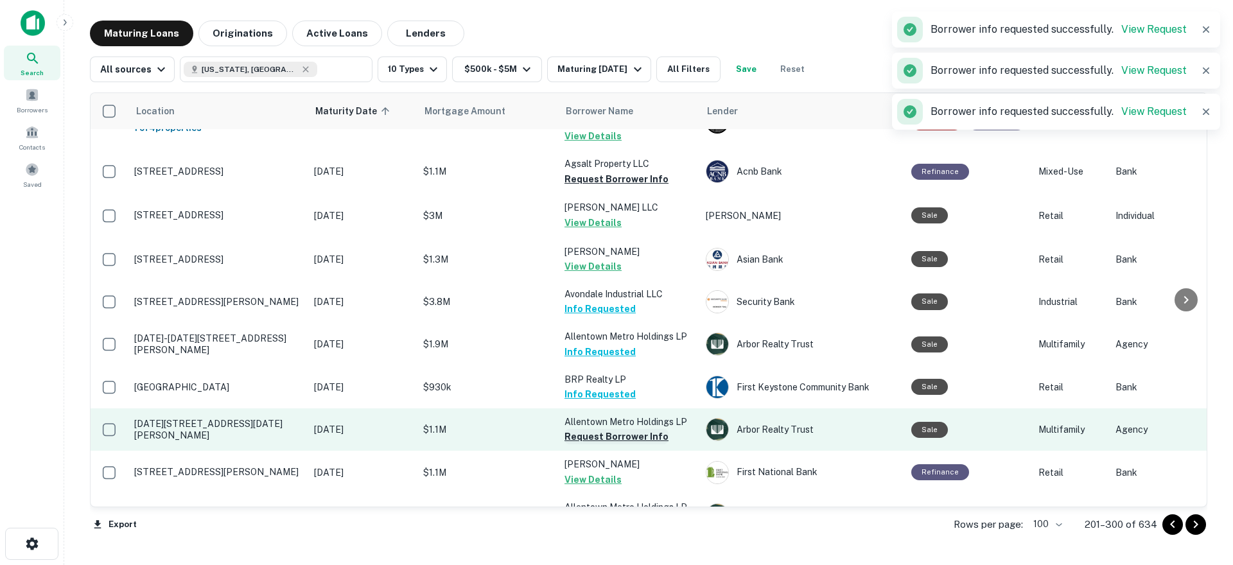
click at [638, 429] on button "Request Borrower Info" at bounding box center [617, 436] width 104 height 15
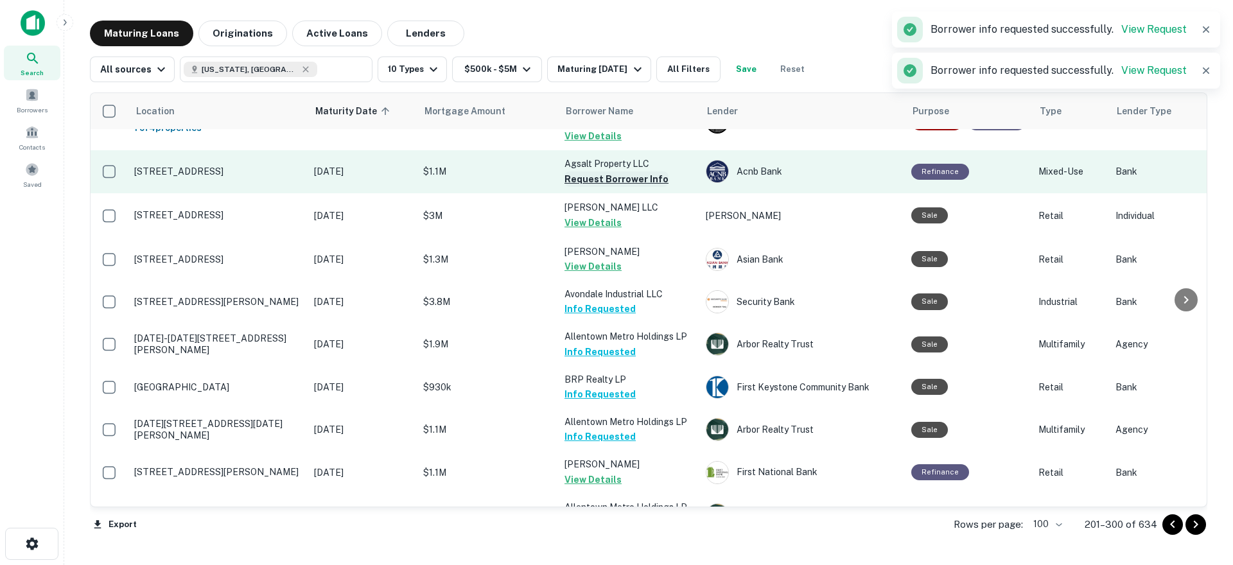
click at [617, 171] on button "Request Borrower Info" at bounding box center [617, 178] width 104 height 15
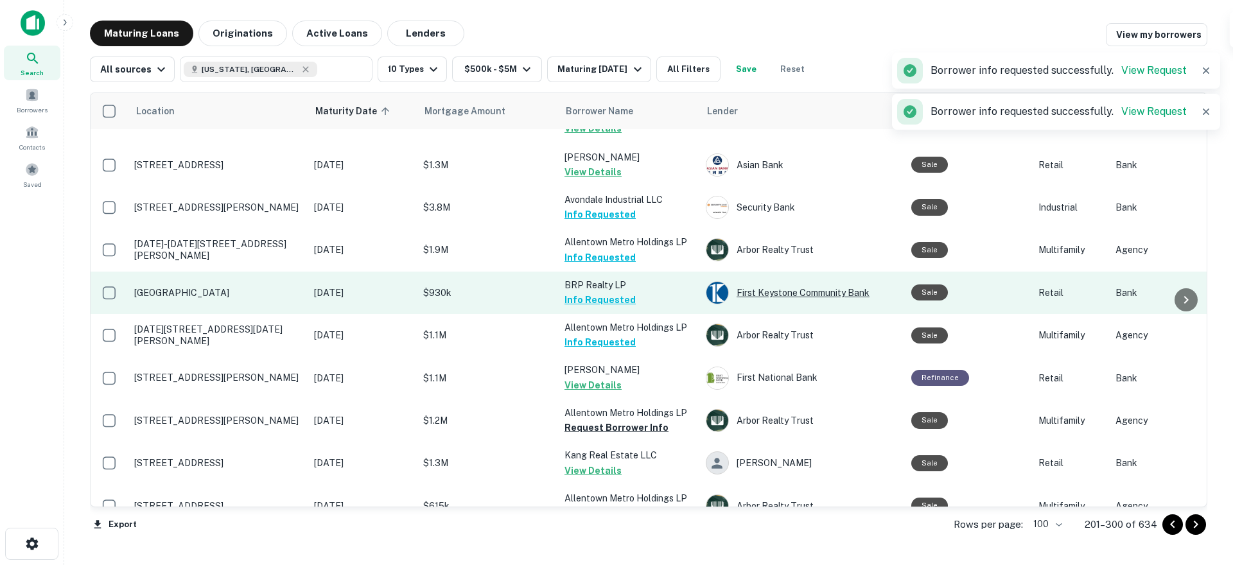
scroll to position [1789, 0]
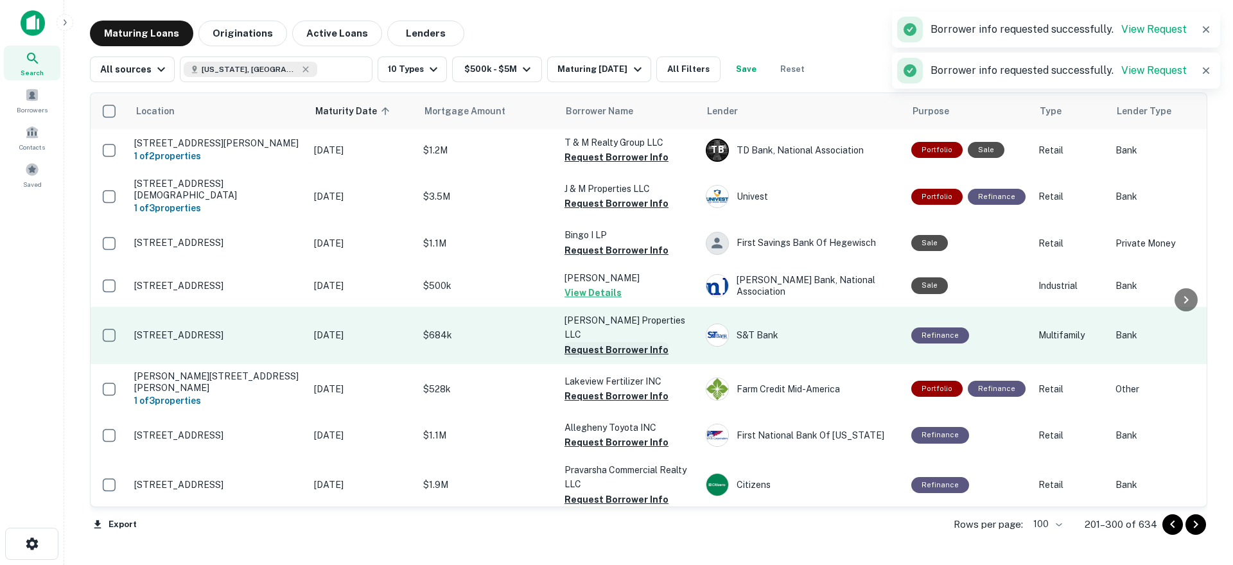
click at [629, 342] on button "Request Borrower Info" at bounding box center [617, 349] width 104 height 15
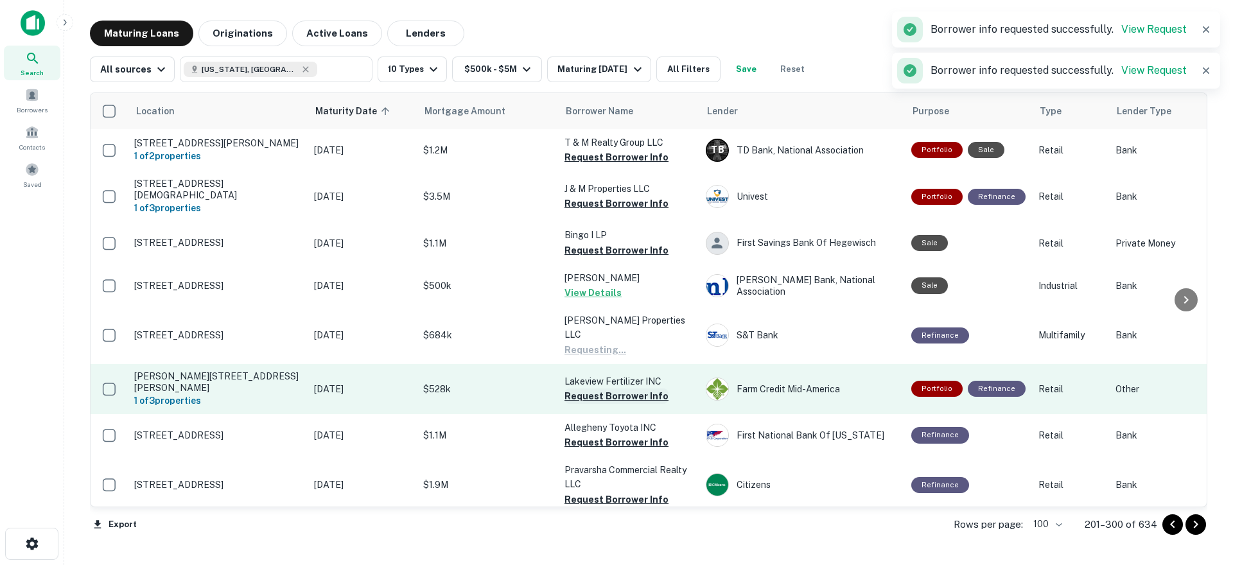
click at [626, 389] on button "Request Borrower Info" at bounding box center [617, 396] width 104 height 15
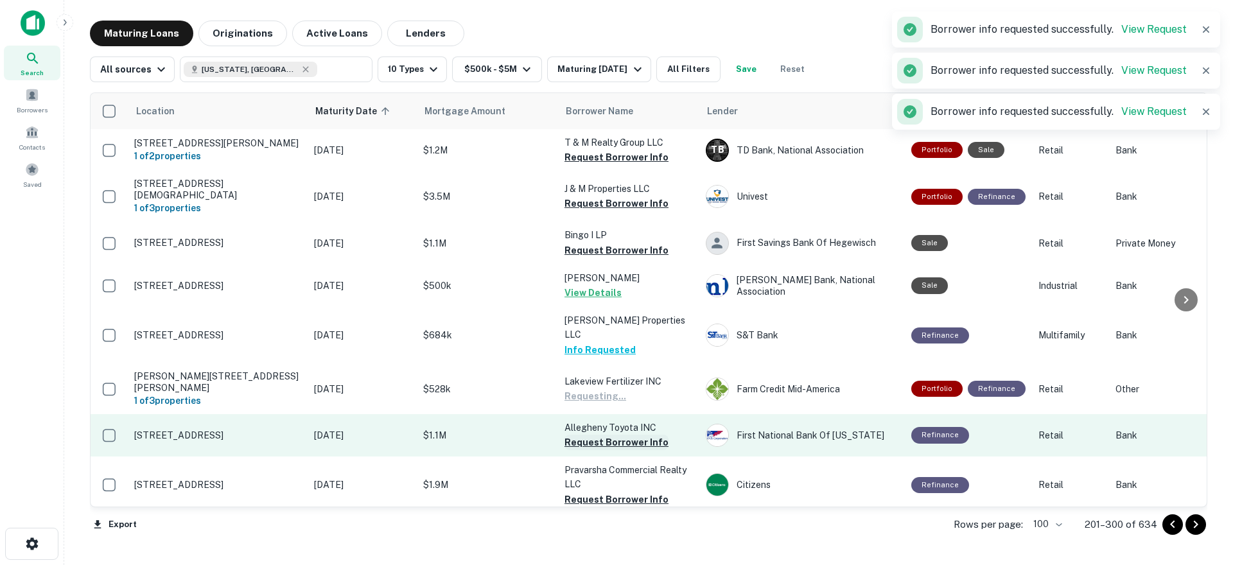
click at [621, 435] on button "Request Borrower Info" at bounding box center [617, 442] width 104 height 15
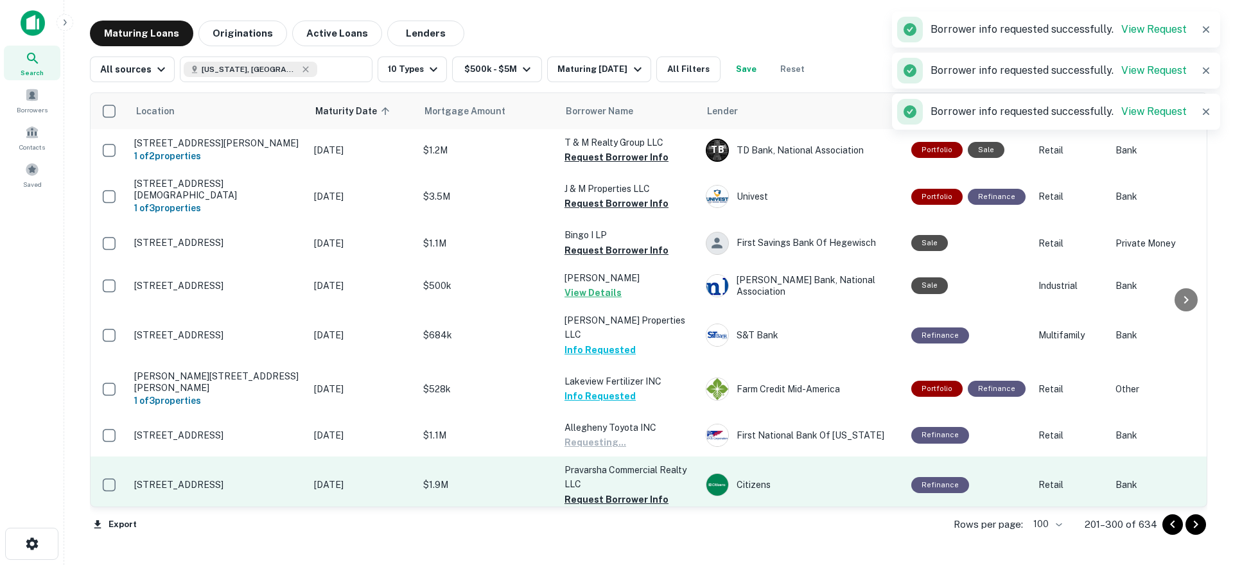
click at [620, 463] on p "Pravarsha Commercial Realty LLC" at bounding box center [629, 477] width 128 height 28
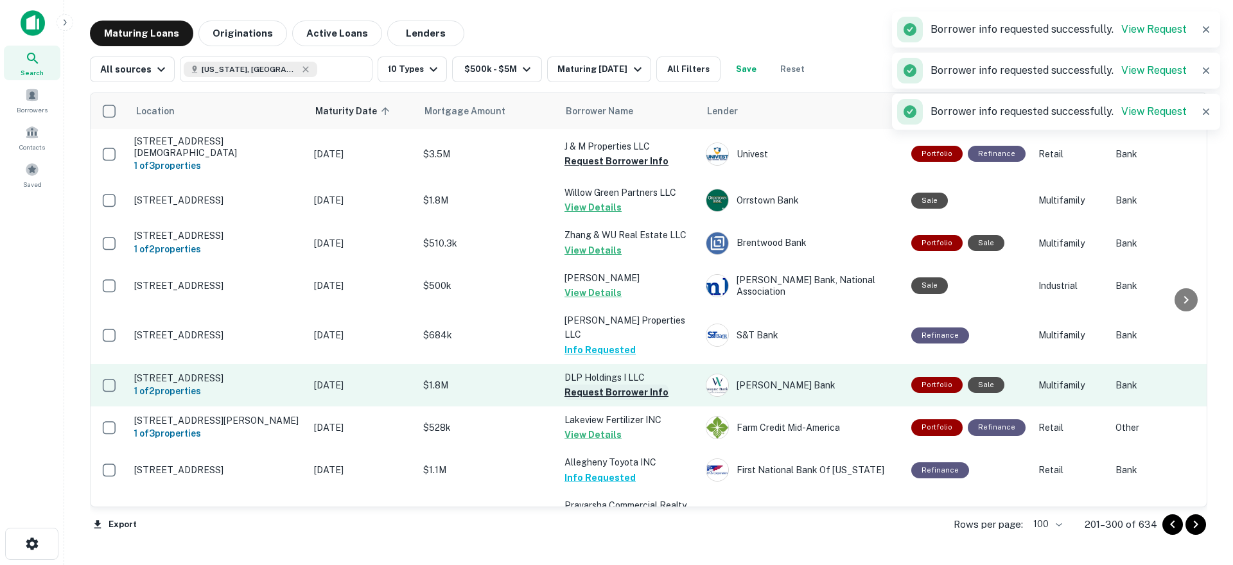
click at [631, 385] on button "Request Borrower Info" at bounding box center [617, 392] width 104 height 15
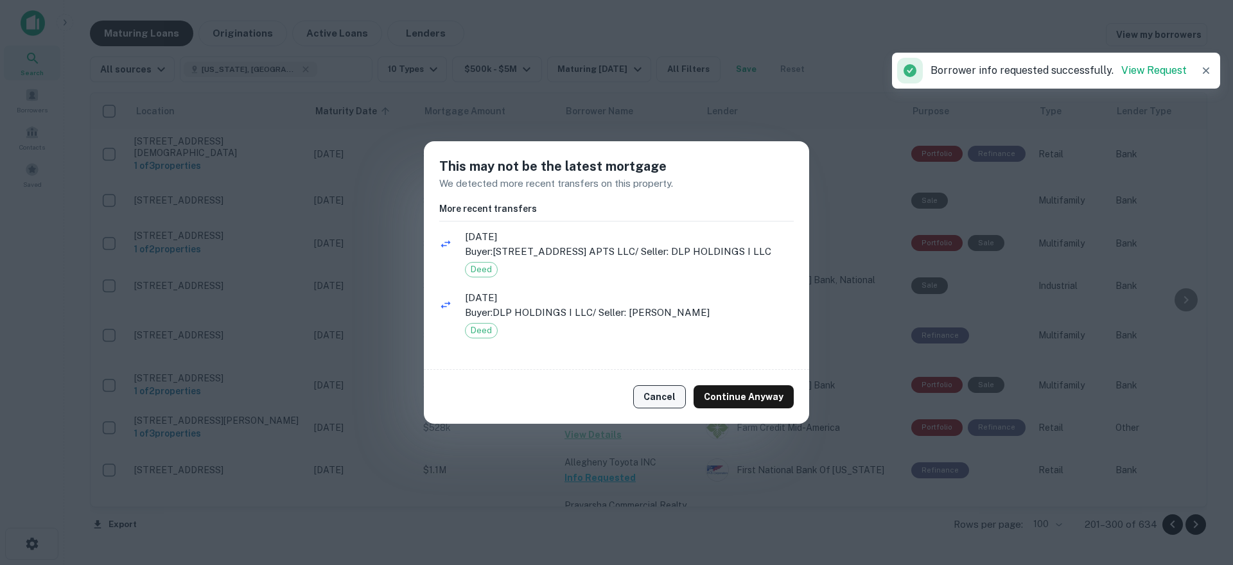
click at [654, 389] on button "Cancel" at bounding box center [659, 396] width 53 height 23
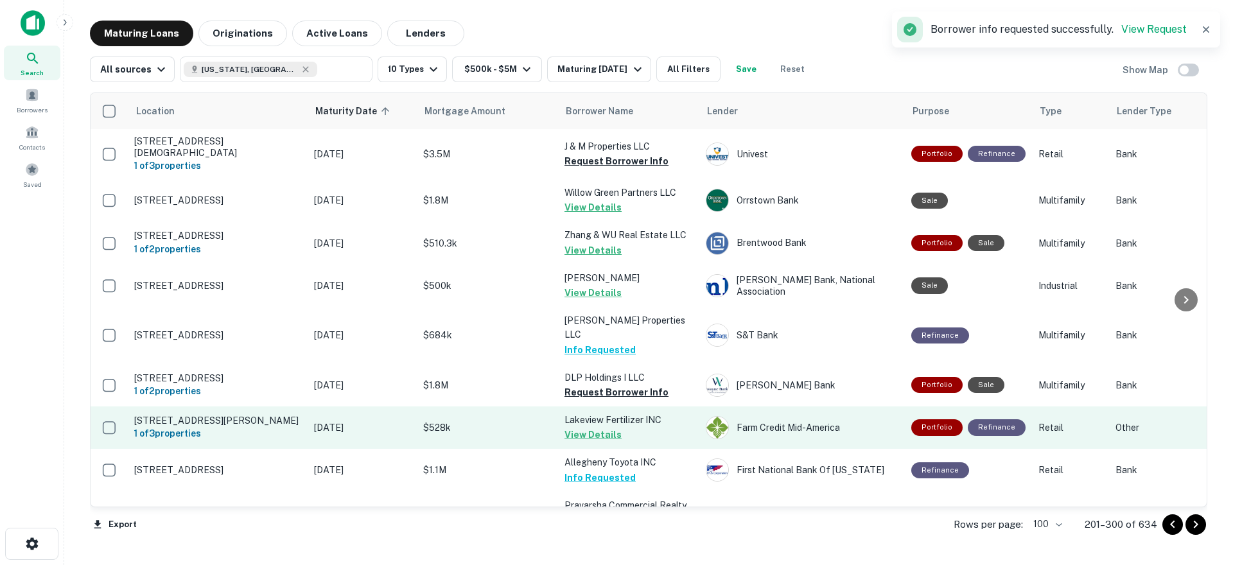
scroll to position [2633, 0]
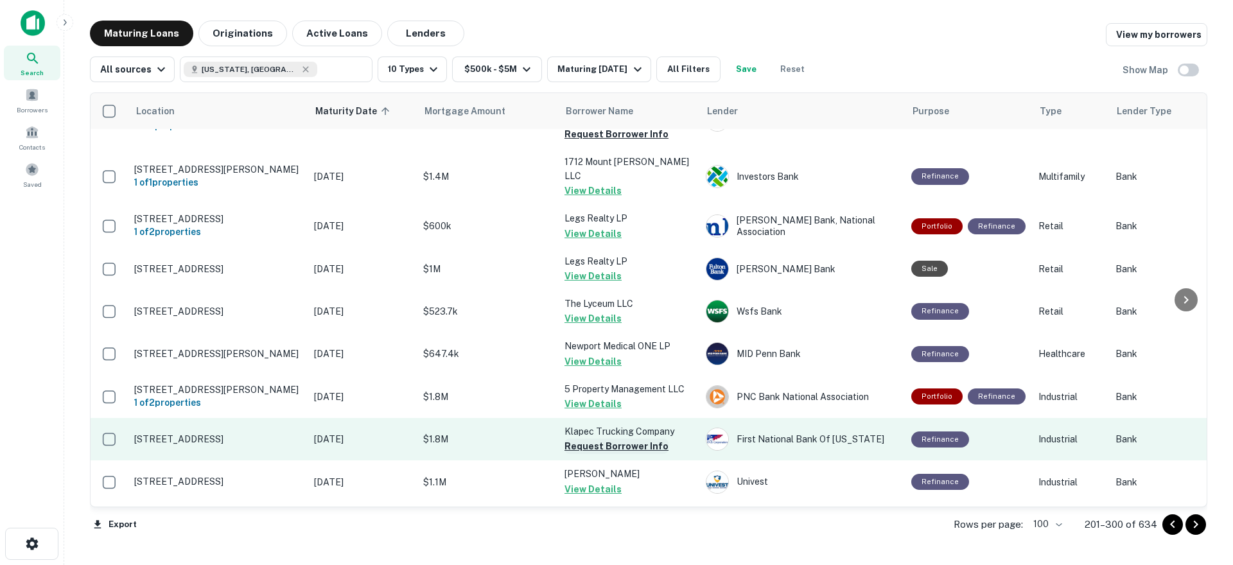
click at [618, 439] on button "Request Borrower Info" at bounding box center [617, 446] width 104 height 15
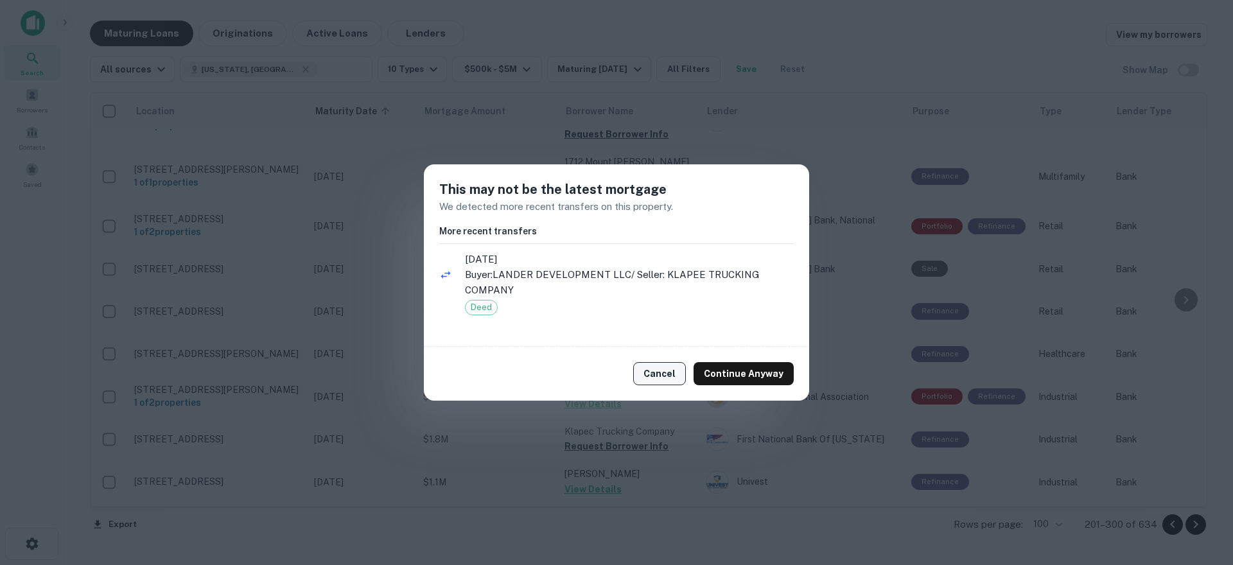
click at [678, 381] on button "Cancel" at bounding box center [659, 373] width 53 height 23
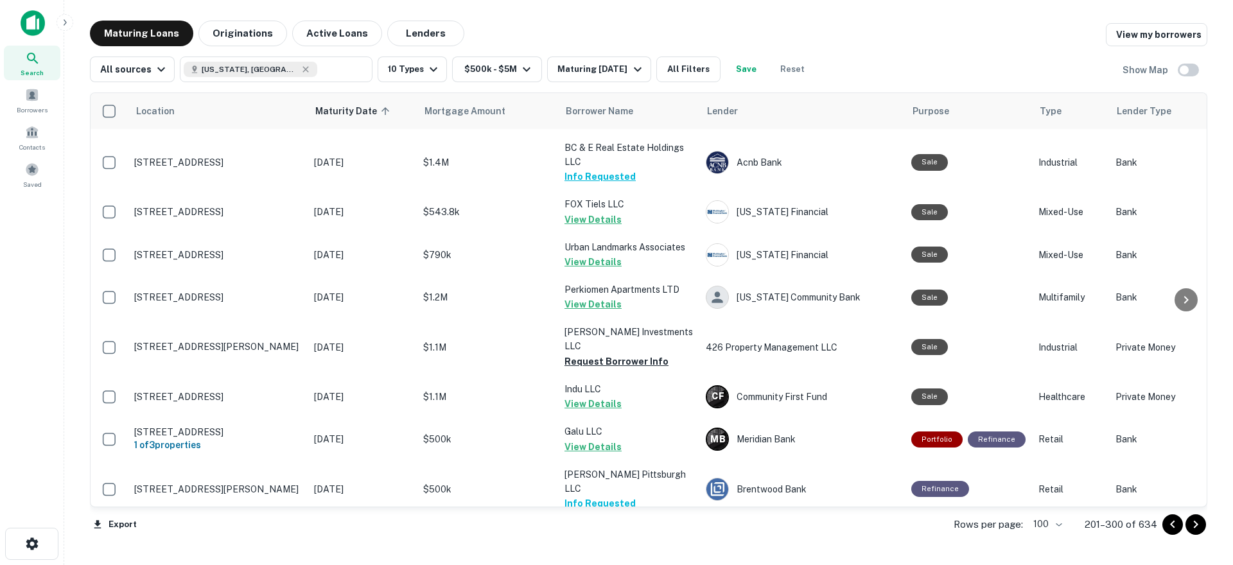
scroll to position [4106, 0]
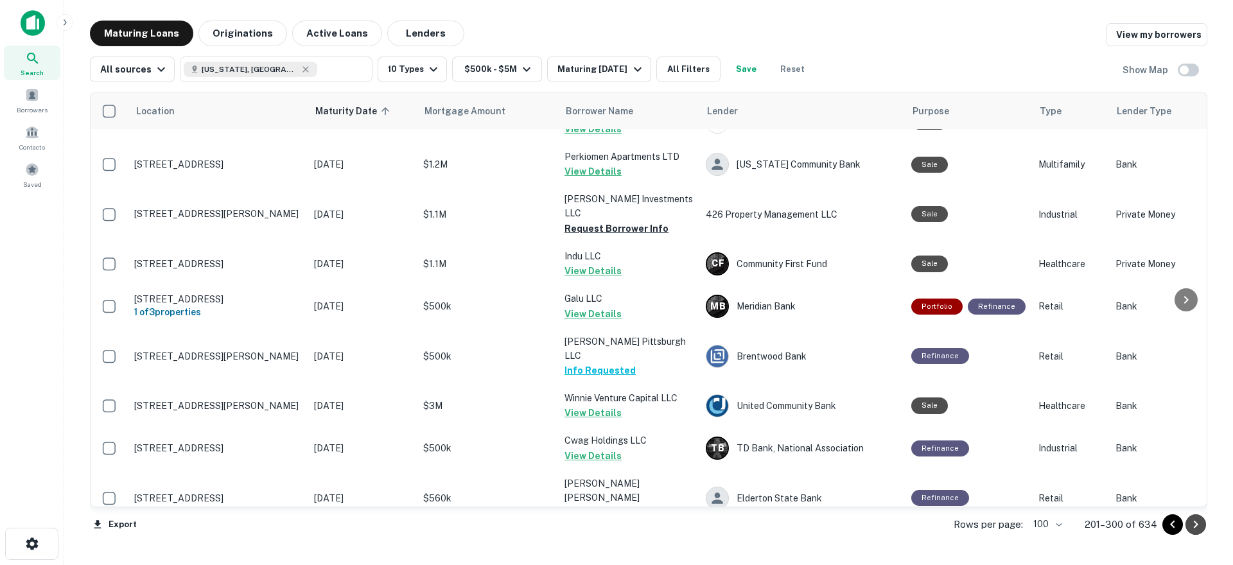
click at [1194, 529] on icon "Go to next page" at bounding box center [1195, 524] width 15 height 15
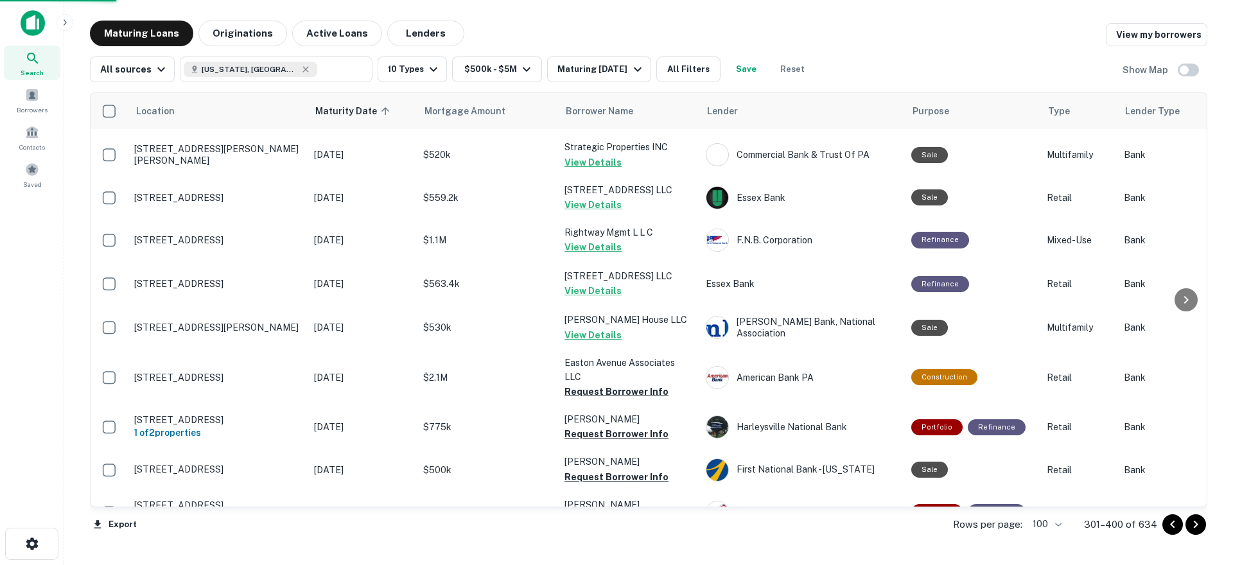
scroll to position [4106, 0]
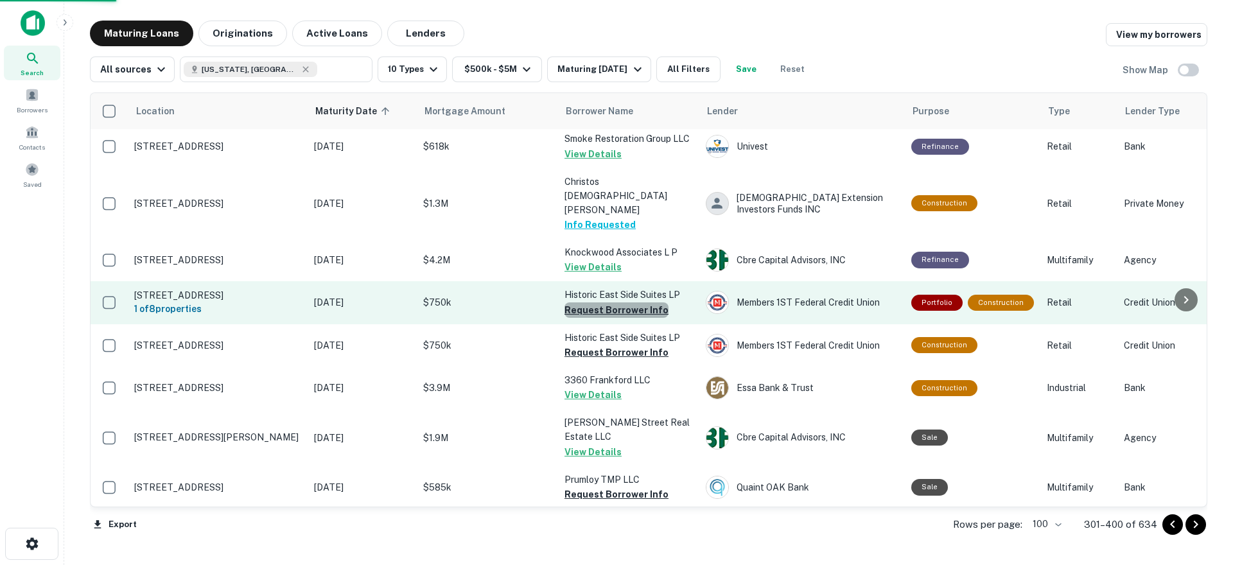
click at [635, 302] on button "Request Borrower Info" at bounding box center [617, 309] width 104 height 15
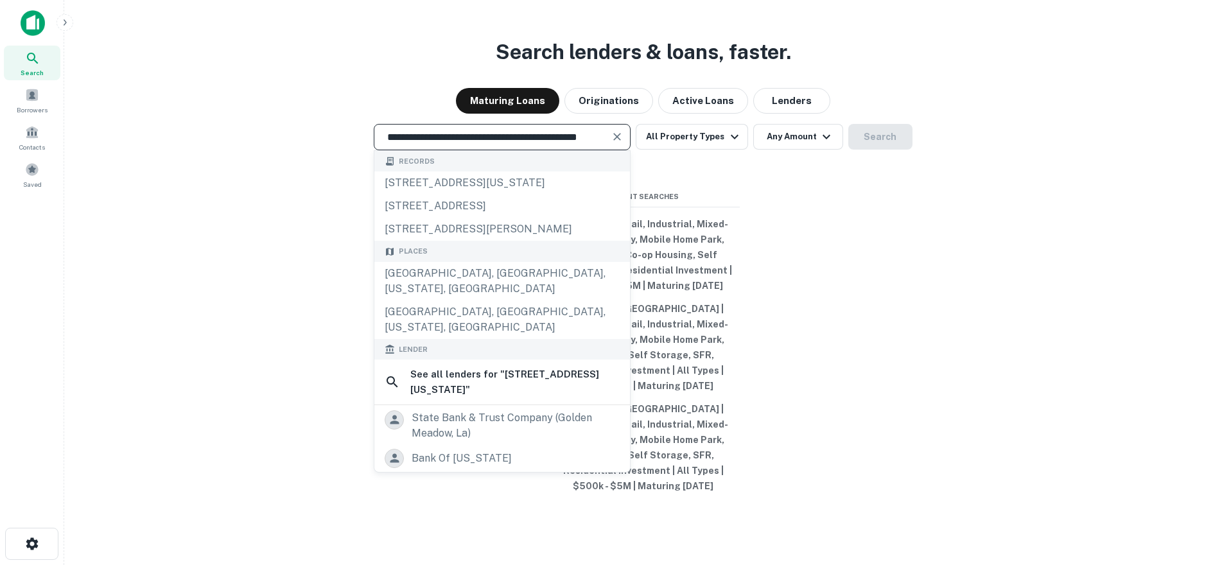
click at [277, 240] on div "**********" at bounding box center [643, 313] width 1137 height 565
